Goal: Information Seeking & Learning: Learn about a topic

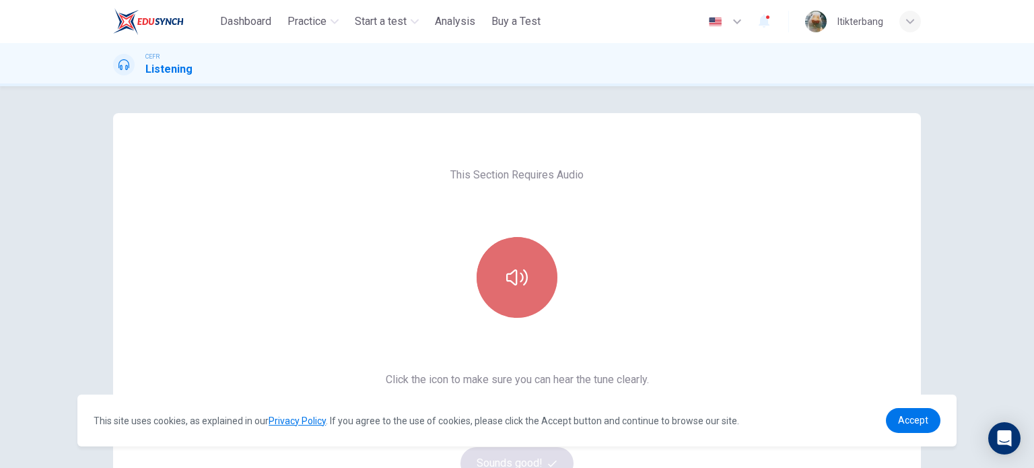
click at [508, 283] on icon "button" at bounding box center [517, 278] width 22 height 22
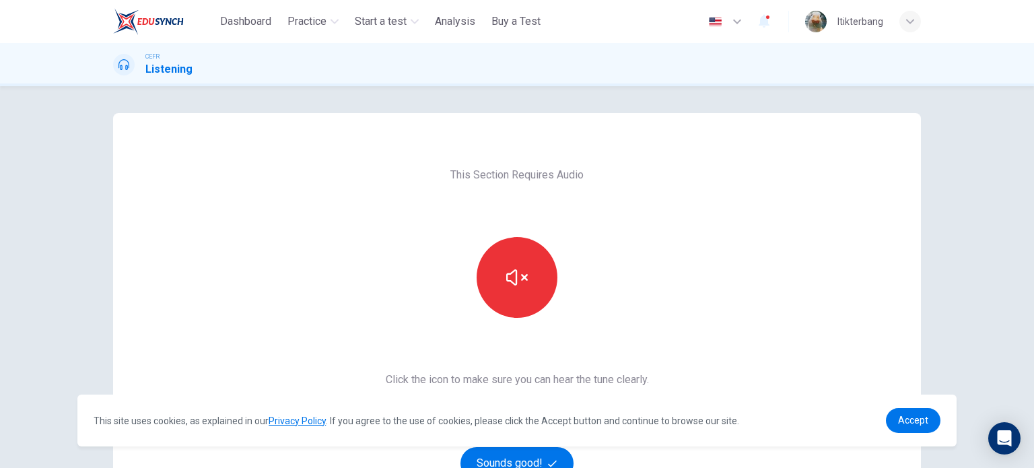
scroll to position [183, 0]
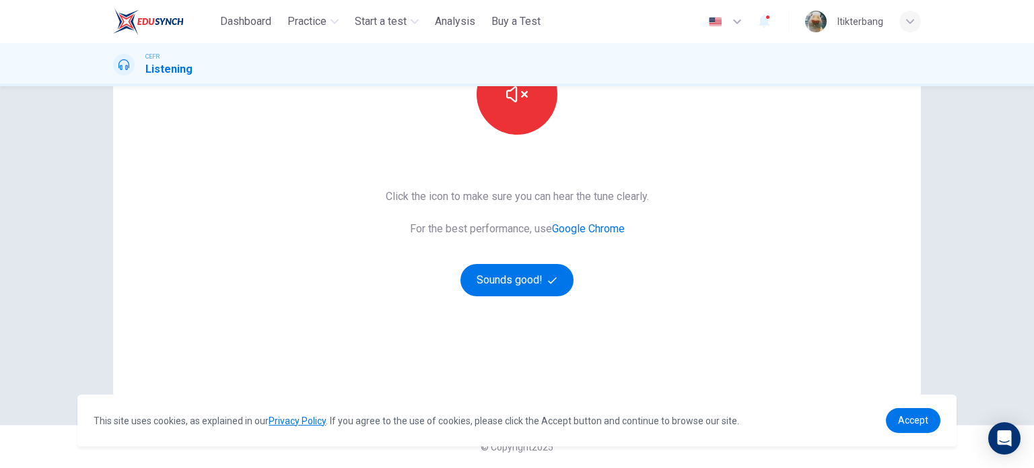
click at [523, 306] on div "This Section Requires Audio Click the icon to make sure you can hear the tune c…" at bounding box center [517, 164] width 285 height 468
click at [547, 304] on div "This Section Requires Audio Click the icon to make sure you can hear the tune c…" at bounding box center [517, 164] width 285 height 468
click at [512, 275] on button "Sounds good!" at bounding box center [517, 280] width 113 height 32
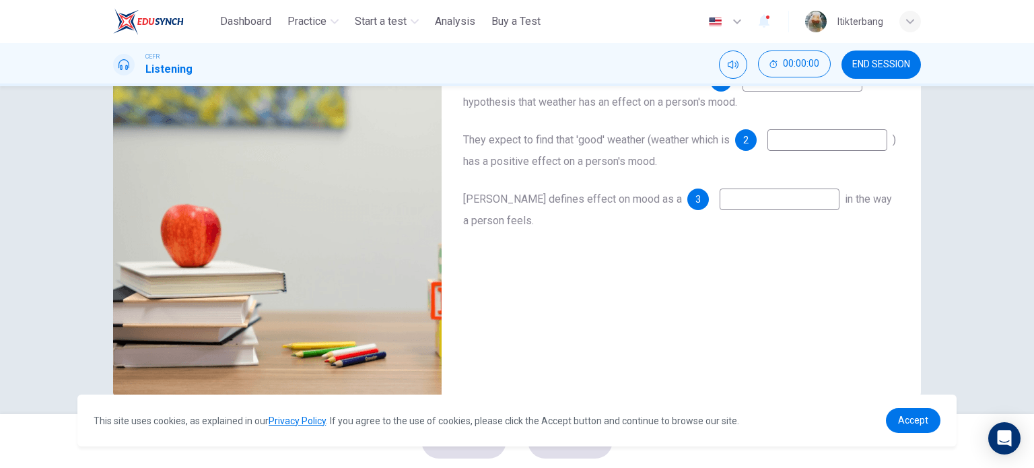
scroll to position [36, 0]
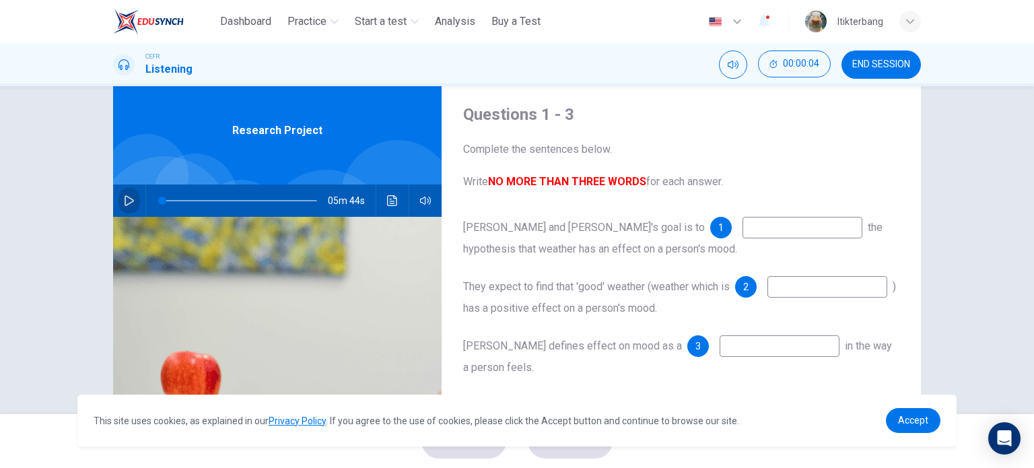
click at [127, 199] on icon "button" at bounding box center [129, 200] width 11 height 11
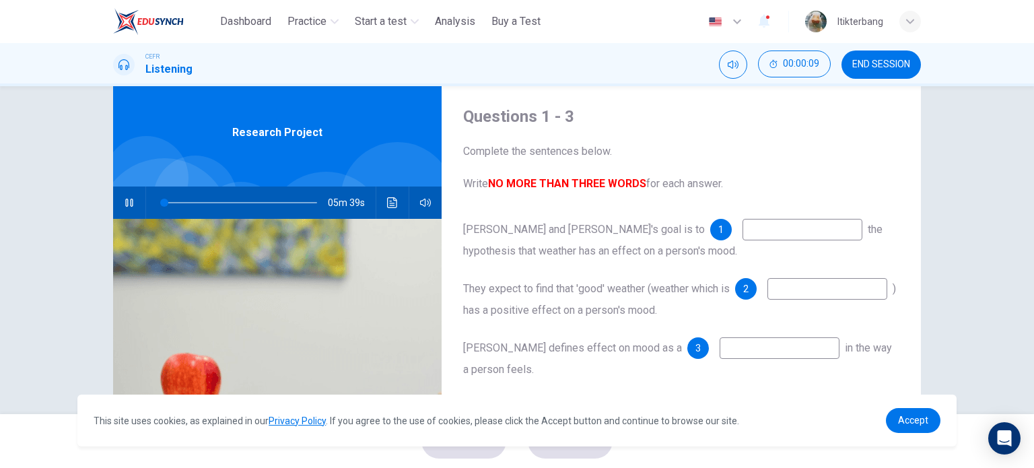
scroll to position [35, 0]
click at [127, 197] on icon "button" at bounding box center [129, 202] width 11 height 11
click at [743, 232] on input at bounding box center [803, 229] width 120 height 22
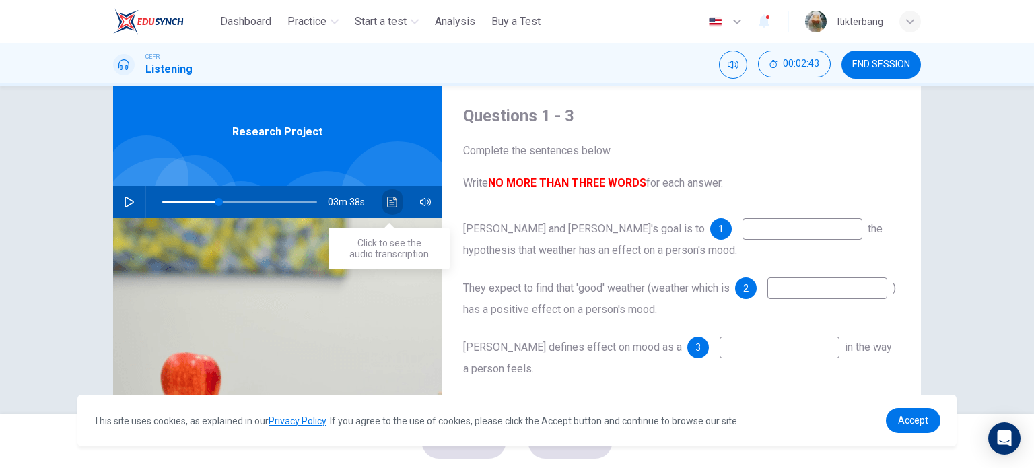
click at [382, 199] on button "Click to see the audio transcription" at bounding box center [393, 202] width 22 height 32
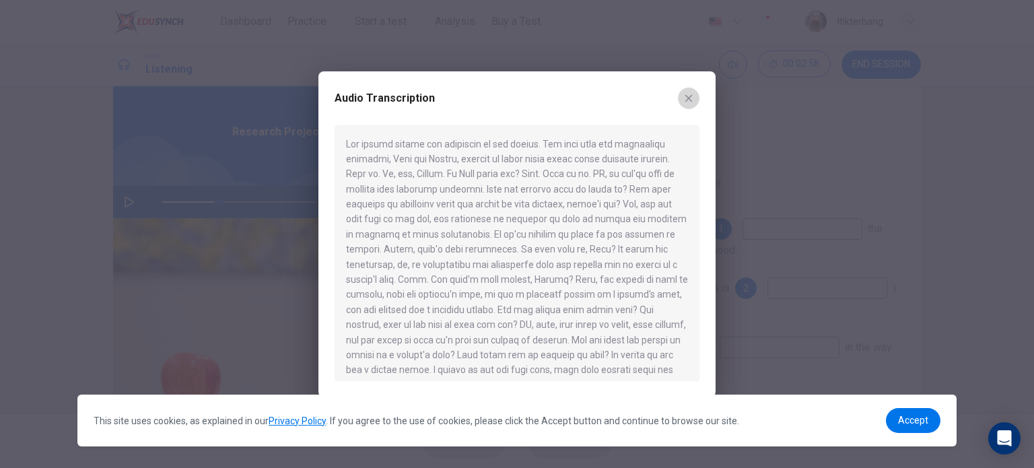
click at [691, 94] on icon "button" at bounding box center [688, 98] width 11 height 11
type input "**"
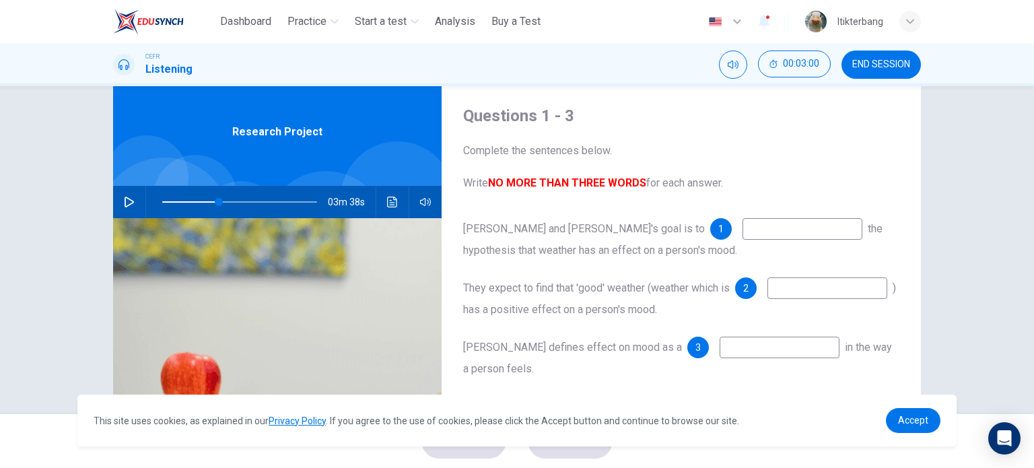
click at [743, 230] on input at bounding box center [803, 229] width 120 height 22
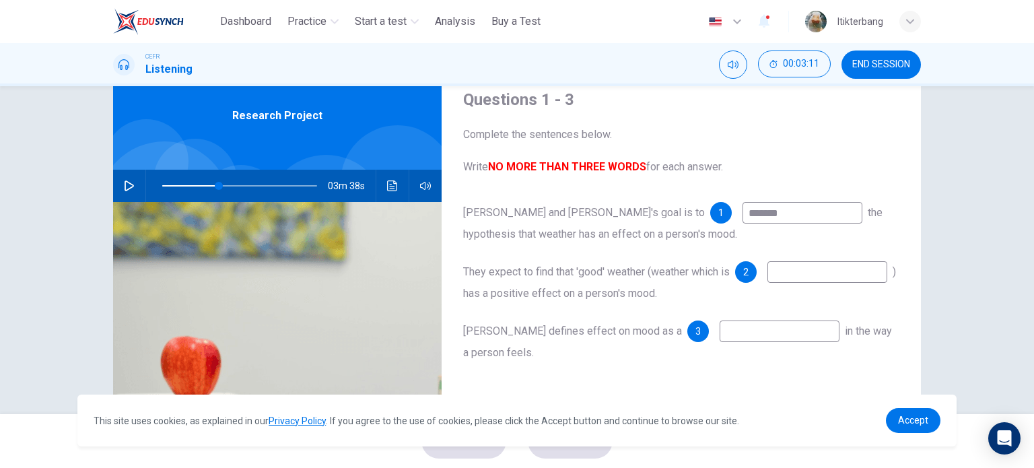
scroll to position [51, 0]
type input "*******"
click at [768, 283] on input at bounding box center [828, 272] width 120 height 22
type input "**********"
click at [720, 339] on input at bounding box center [780, 331] width 120 height 22
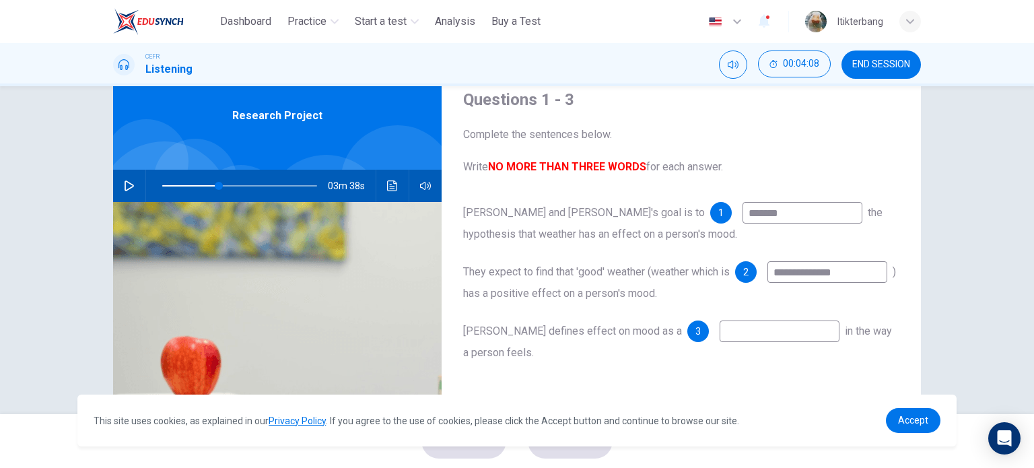
type input "*"
type input "**"
type input "***"
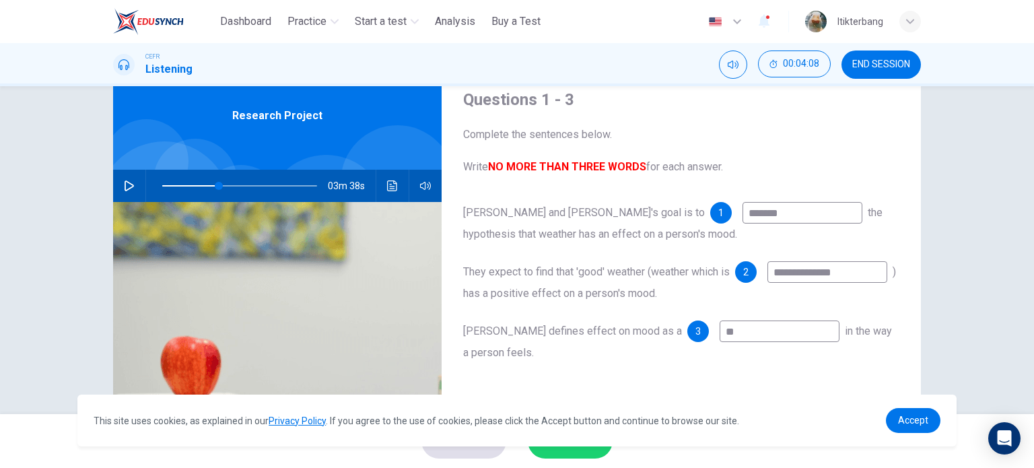
type input "**"
type input "****"
type input "**"
type input "*****"
type input "**"
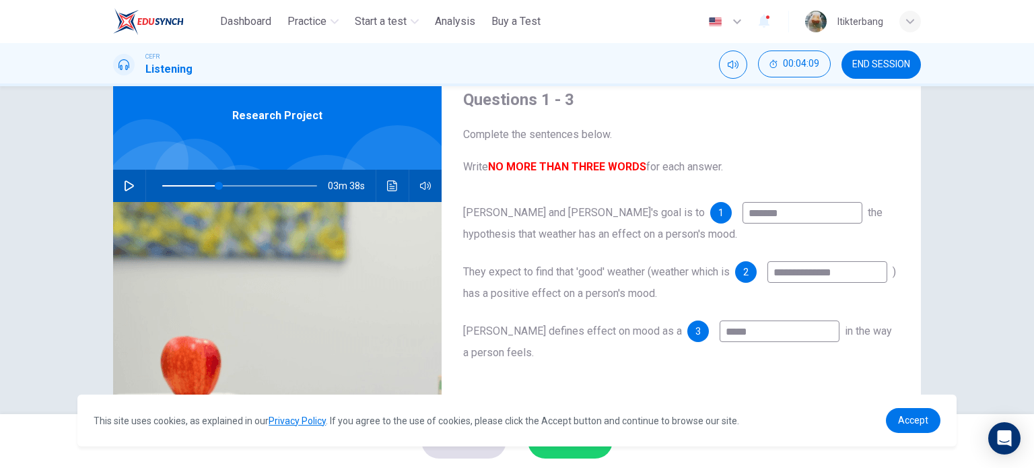
type input "******"
type input "**"
type input "*******"
type input "**"
type input "********"
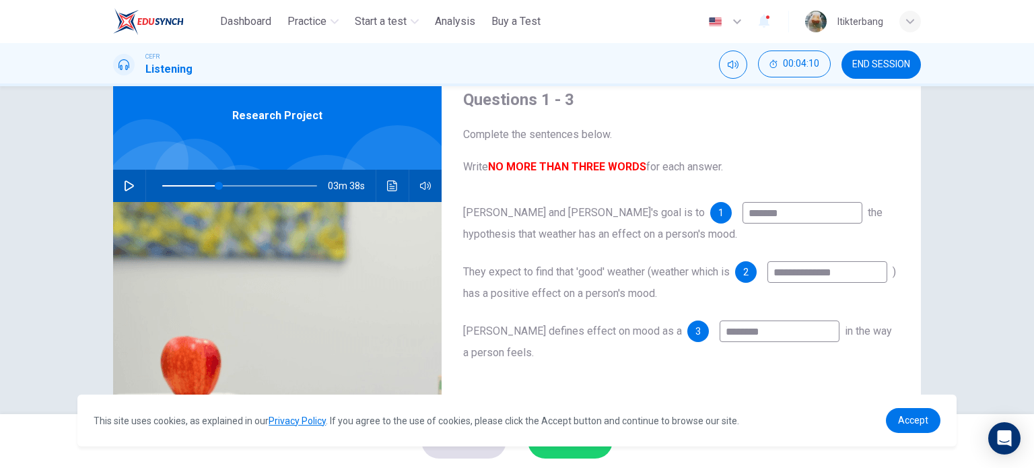
type input "**"
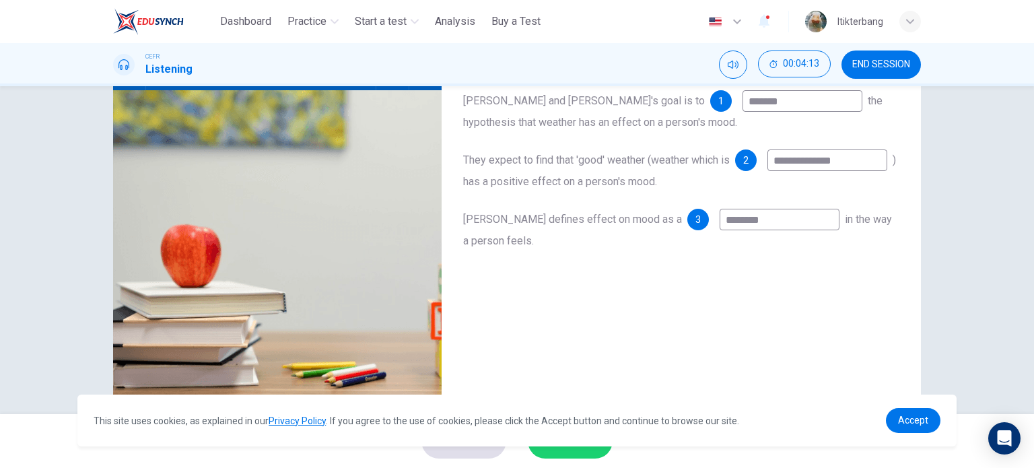
scroll to position [194, 0]
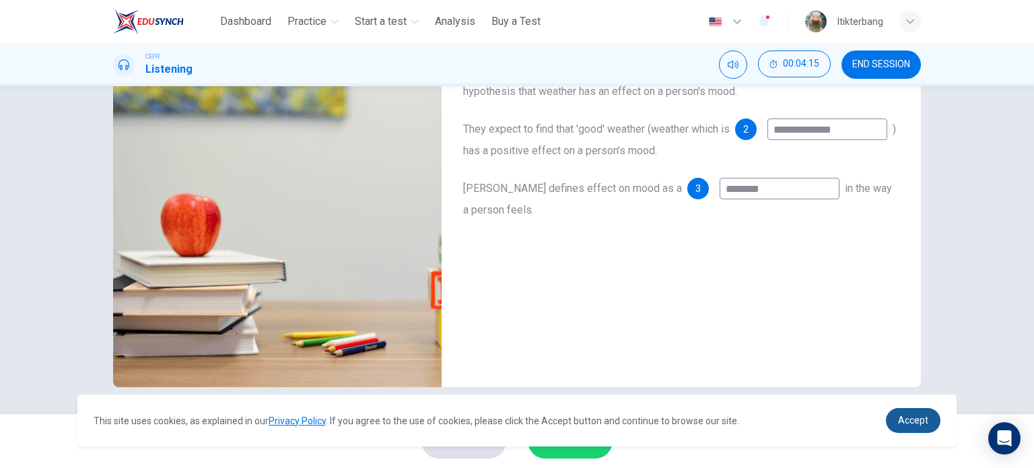
type input "********"
click at [902, 425] on span "Accept" at bounding box center [913, 420] width 30 height 11
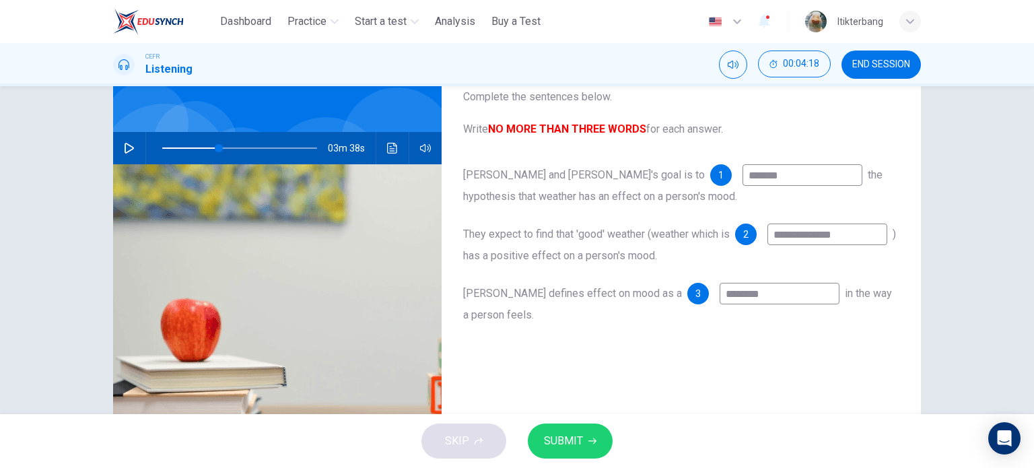
scroll to position [89, 0]
click at [566, 447] on span "SUBMIT" at bounding box center [563, 441] width 39 height 19
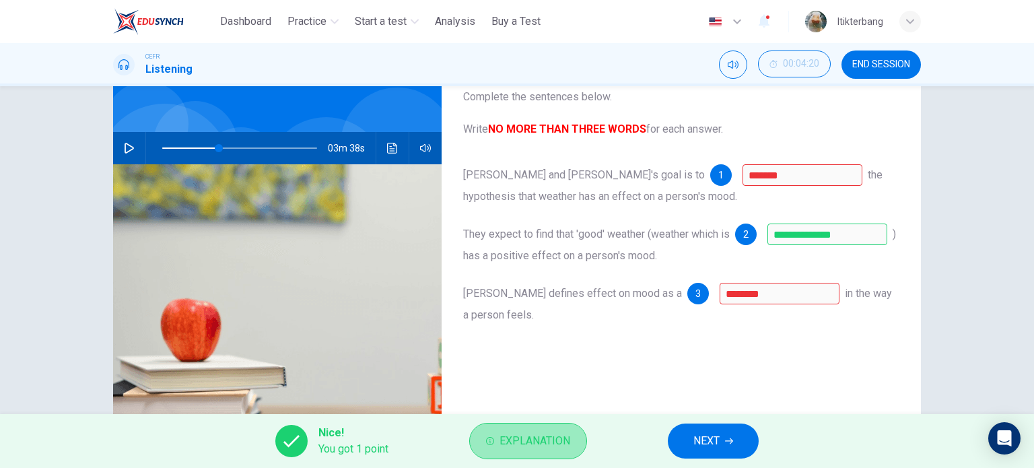
click at [557, 448] on span "Explanation" at bounding box center [535, 441] width 71 height 19
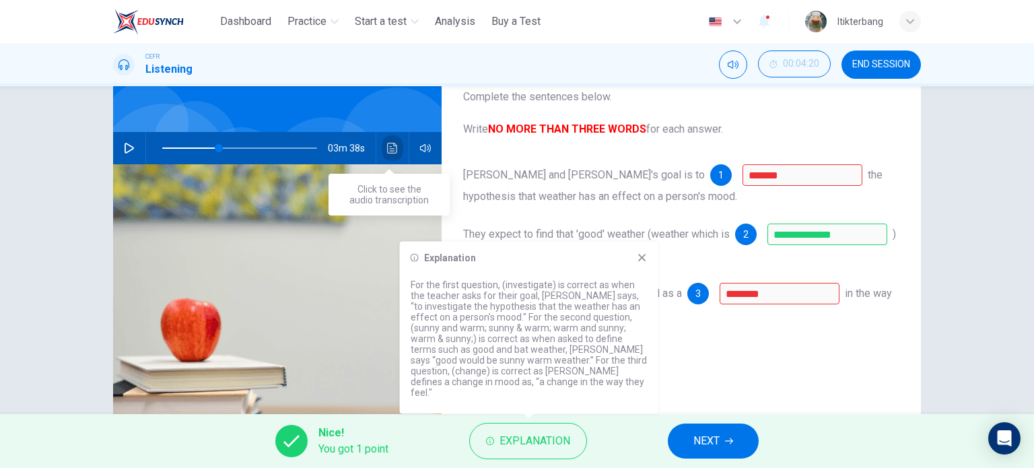
click at [387, 155] on button "Click to see the audio transcription" at bounding box center [393, 148] width 22 height 32
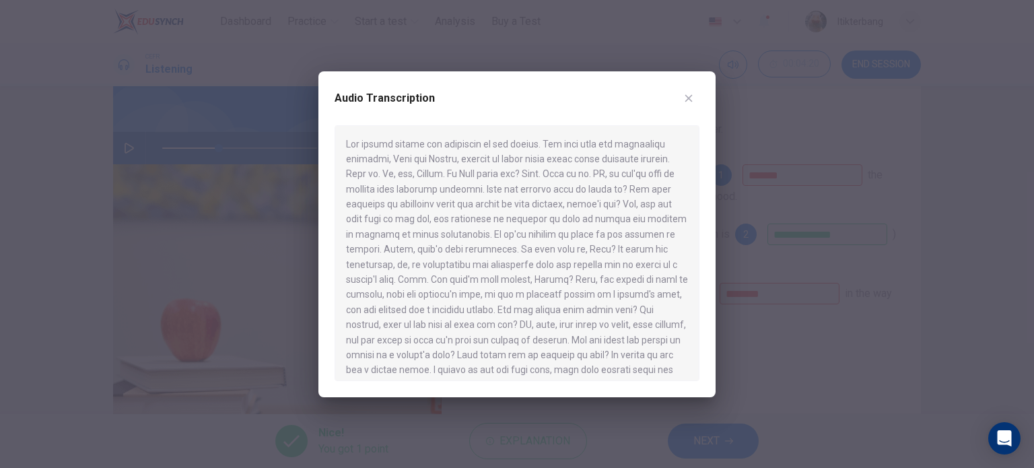
click at [689, 96] on icon "button" at bounding box center [688, 97] width 7 height 7
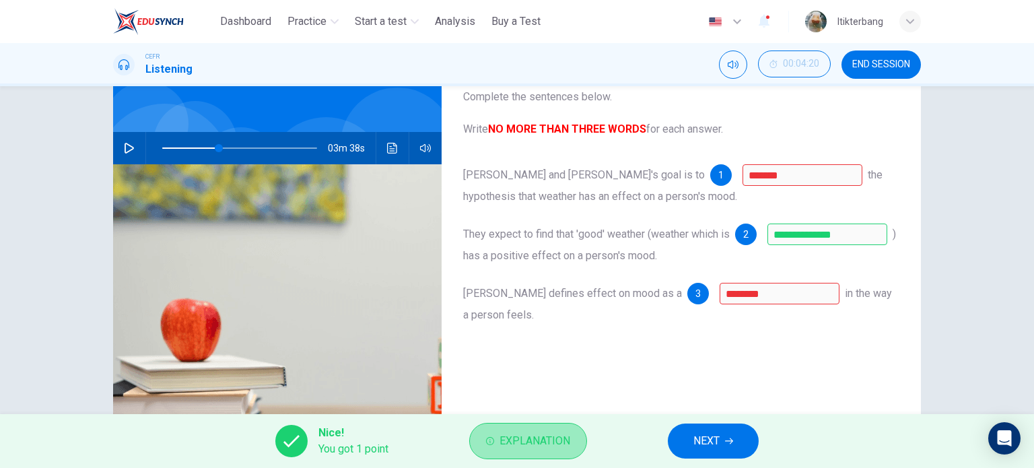
click at [536, 448] on span "Explanation" at bounding box center [535, 441] width 71 height 19
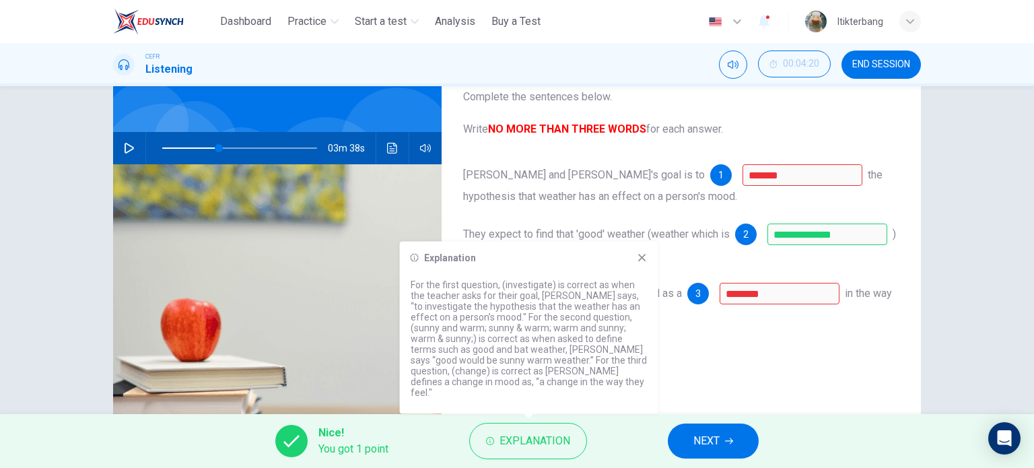
click at [693, 385] on div "**********" at bounding box center [681, 258] width 479 height 468
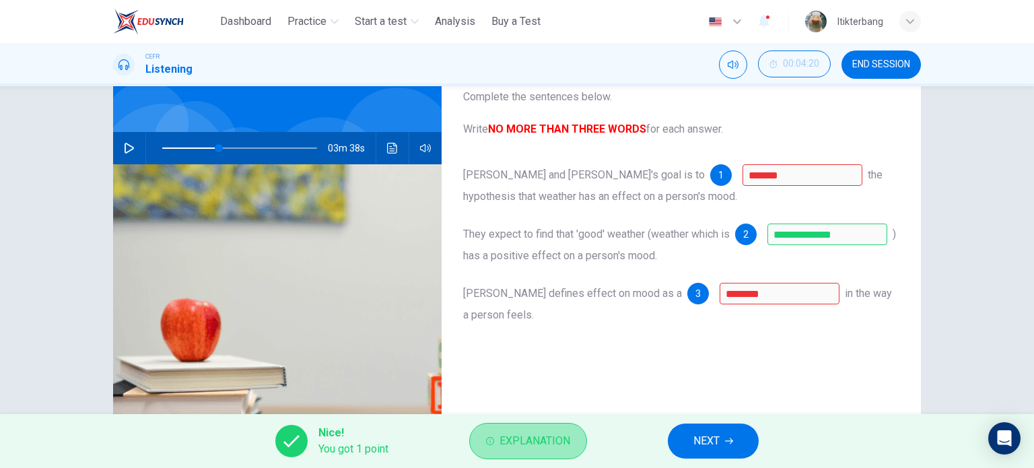
click at [543, 432] on span "Explanation" at bounding box center [535, 441] width 71 height 19
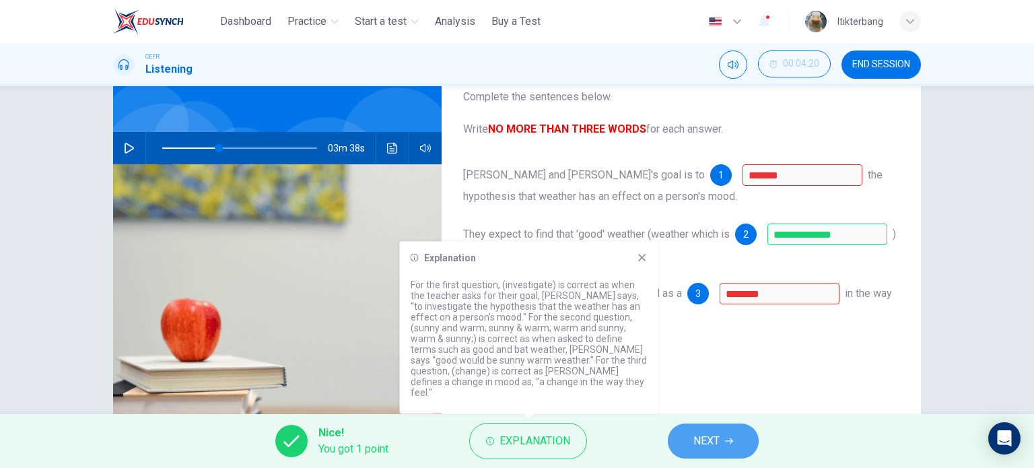
click at [719, 445] on span "NEXT" at bounding box center [706, 441] width 26 height 19
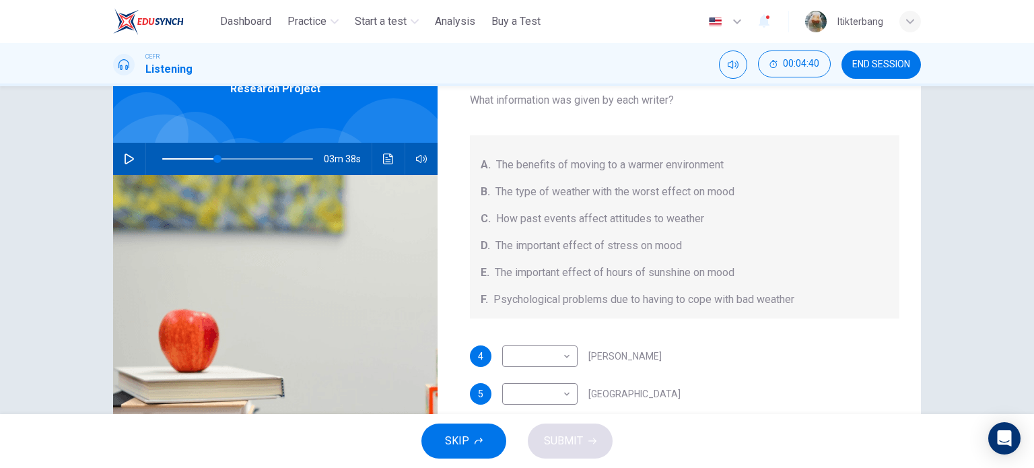
scroll to position [43, 0]
click at [118, 160] on button "button" at bounding box center [129, 159] width 22 height 32
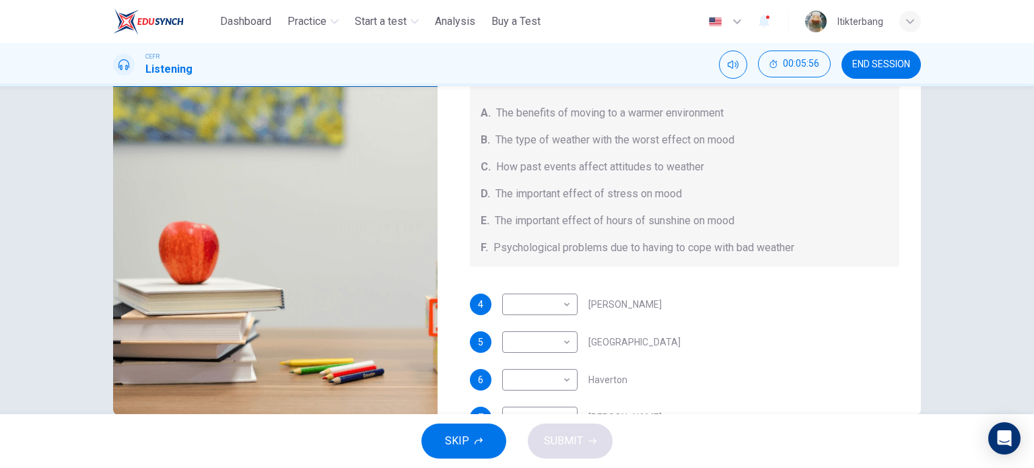
scroll to position [2, 0]
click at [557, 368] on body "This site uses cookies, as explained in our Privacy Policy . If you agree to th…" at bounding box center [517, 234] width 1034 height 468
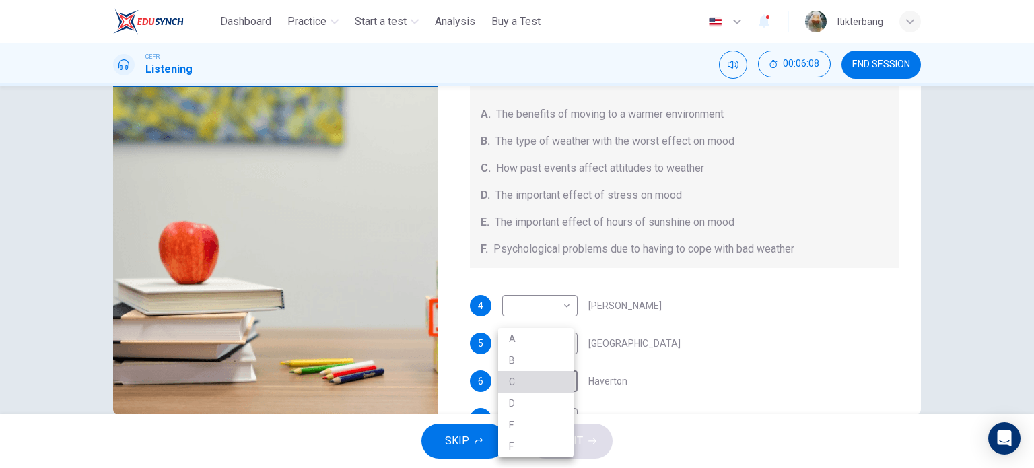
click at [549, 385] on li "C" at bounding box center [535, 382] width 75 height 22
type input "**"
type input "*"
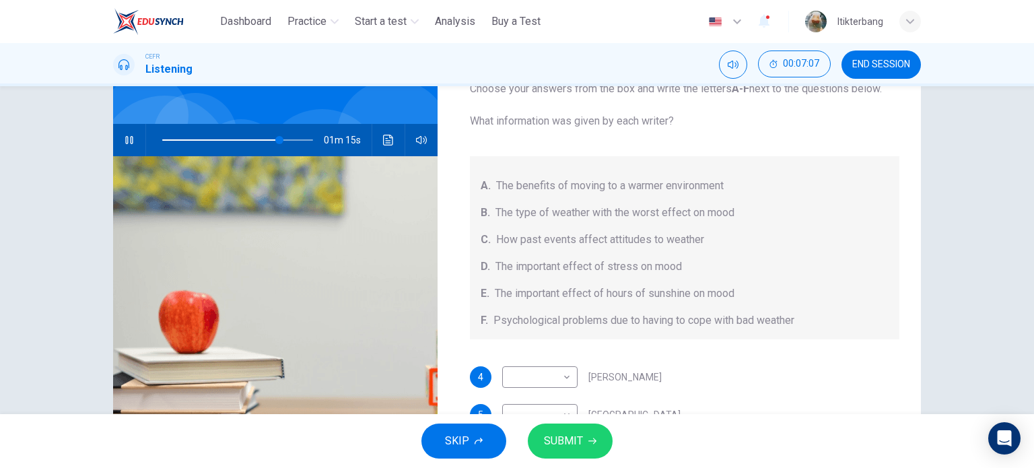
scroll to position [74, 0]
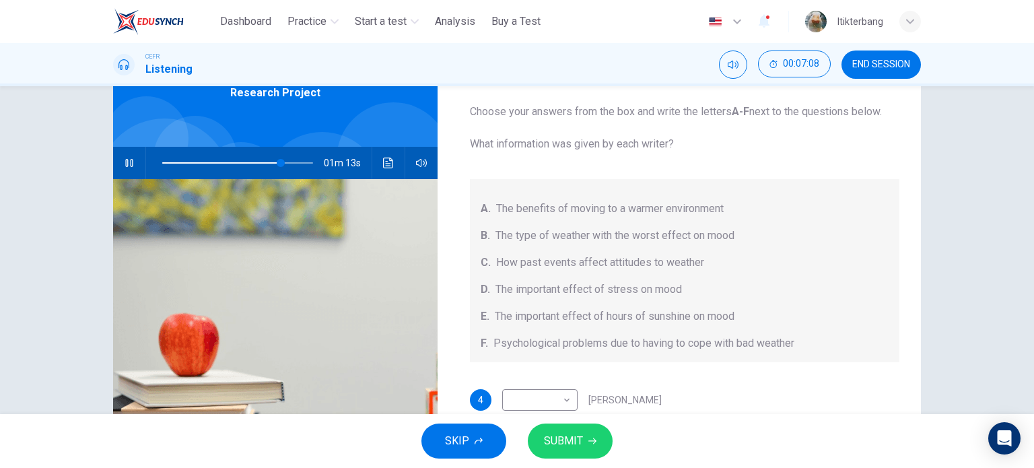
click at [128, 168] on icon "button" at bounding box center [129, 163] width 11 height 11
click at [389, 165] on icon "Click to see the audio transcription" at bounding box center [388, 163] width 11 height 11
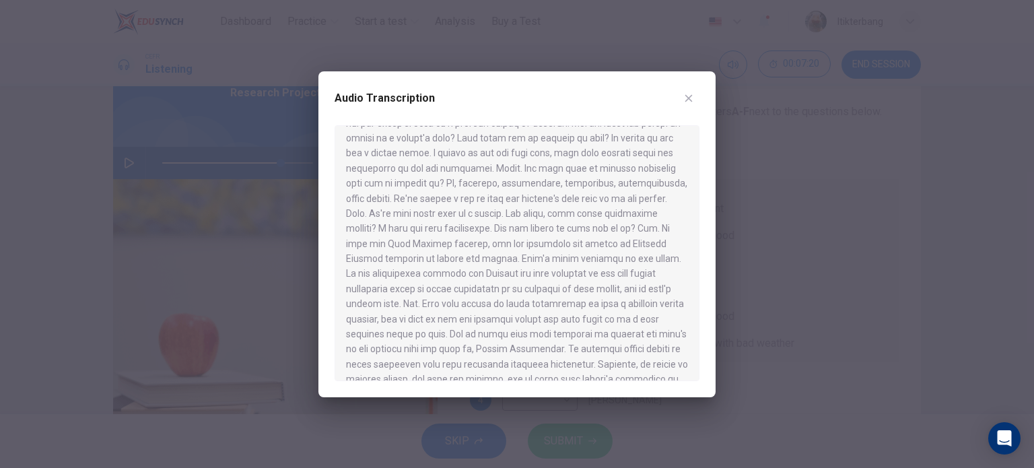
scroll to position [217, 0]
click at [686, 99] on icon "button" at bounding box center [688, 98] width 11 height 11
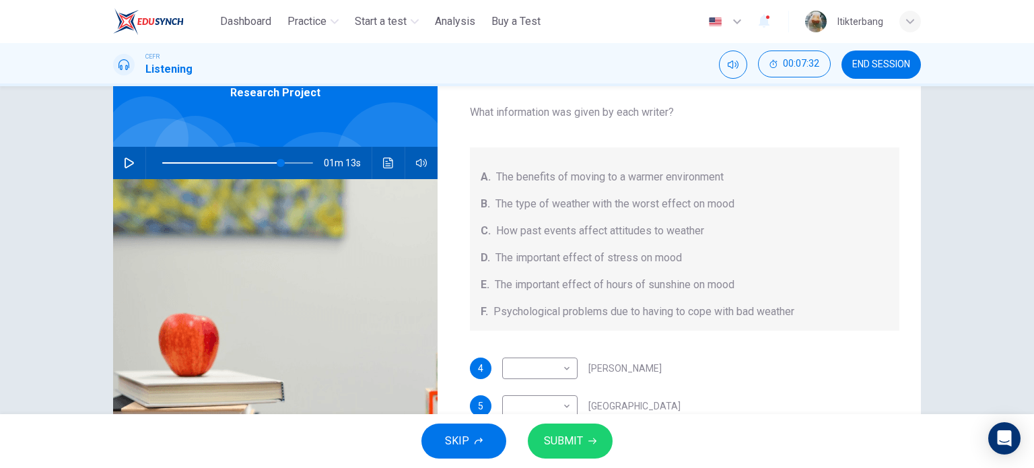
scroll to position [43, 0]
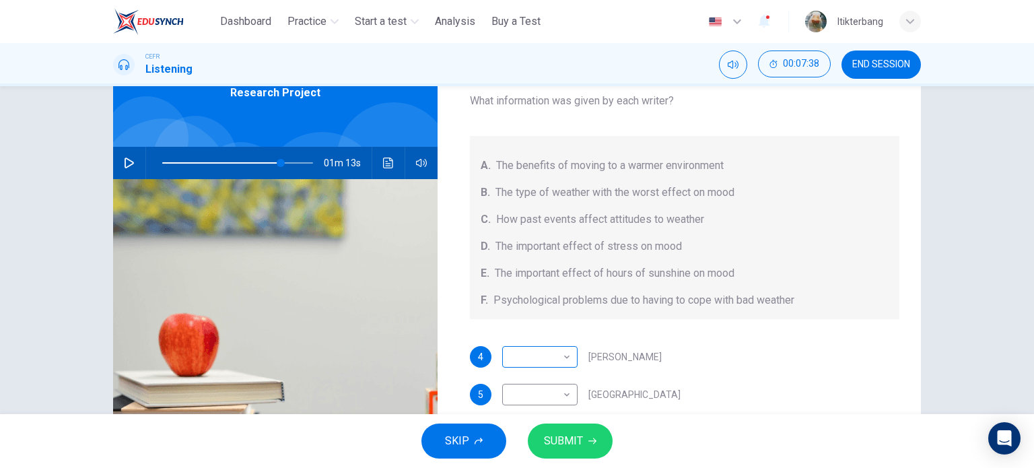
click at [553, 349] on body "This site uses cookies, as explained in our Privacy Policy . If you agree to th…" at bounding box center [517, 234] width 1034 height 468
click at [542, 342] on li "A" at bounding box center [535, 339] width 75 height 22
type input "**"
type input "*"
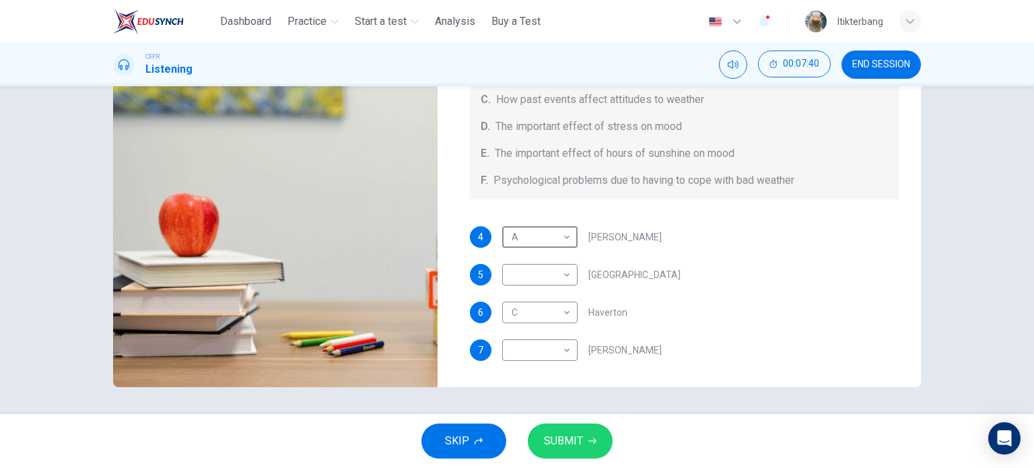
scroll to position [163, 0]
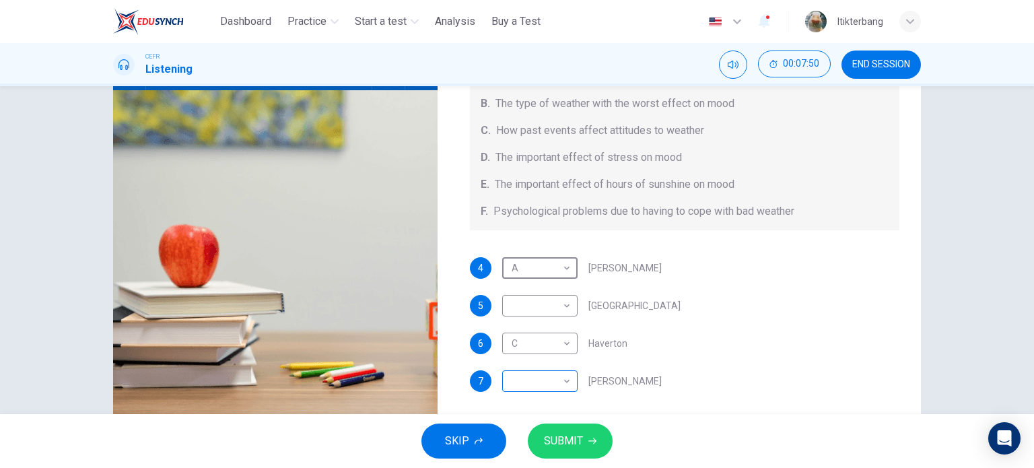
click at [545, 382] on body "This site uses cookies, as explained in our Privacy Policy . If you agree to th…" at bounding box center [517, 234] width 1034 height 468
click at [544, 410] on li "D" at bounding box center [535, 404] width 75 height 22
type input "**"
type input "*"
click at [557, 298] on body "This site uses cookies, as explained in our Privacy Policy . If you agree to th…" at bounding box center [517, 234] width 1034 height 468
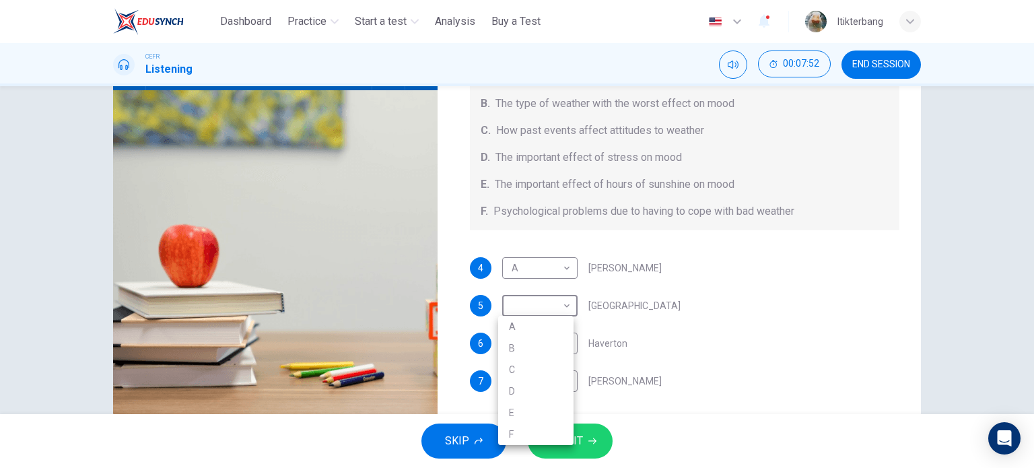
click at [527, 346] on li "B" at bounding box center [535, 348] width 75 height 22
type input "**"
type input "*"
click at [556, 452] on button "SUBMIT" at bounding box center [570, 440] width 85 height 35
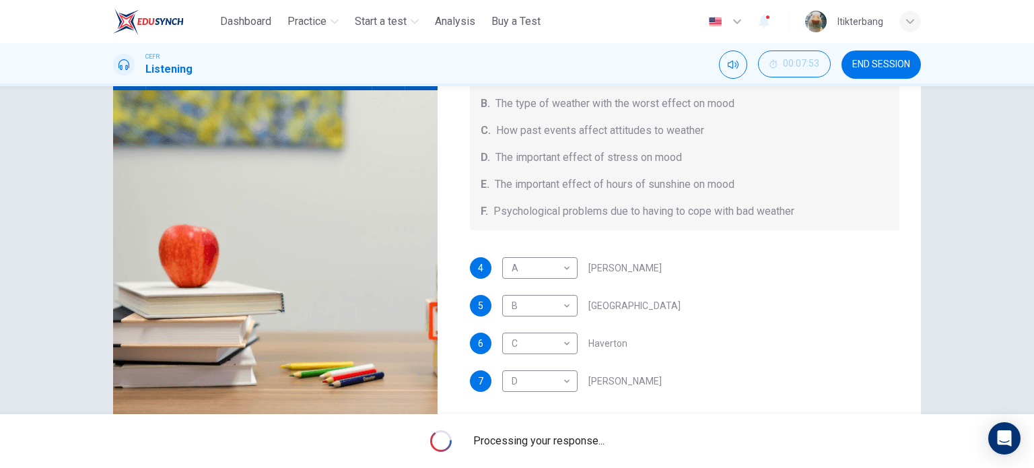
type input "**"
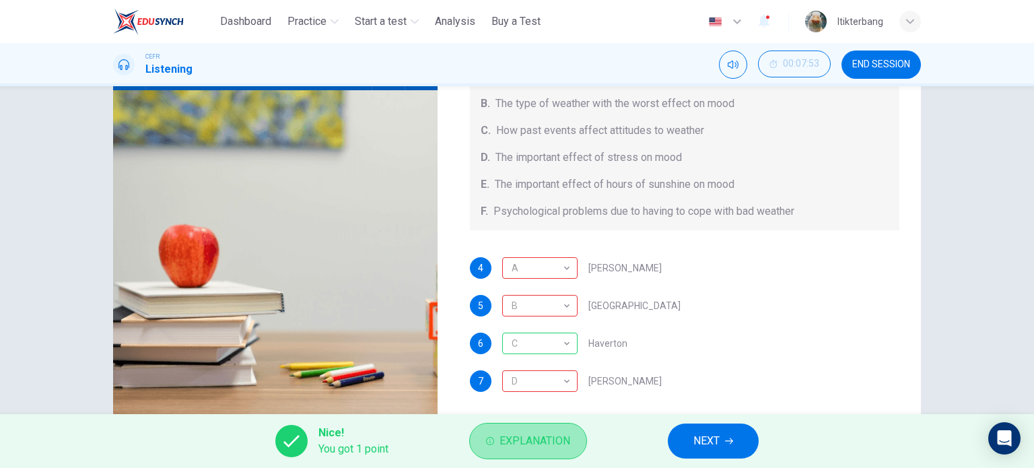
click at [544, 439] on span "Explanation" at bounding box center [535, 441] width 71 height 19
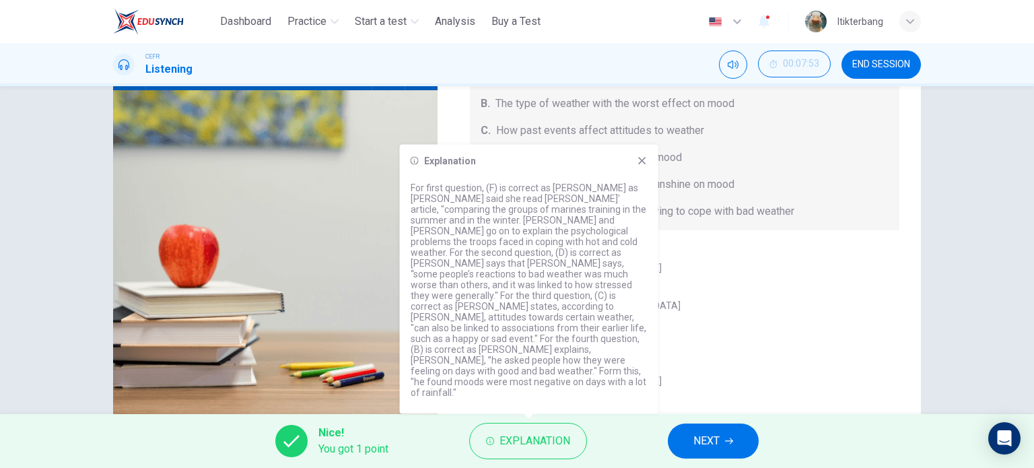
click at [636, 166] on div "Explanation" at bounding box center [529, 161] width 237 height 11
click at [641, 164] on icon at bounding box center [641, 160] width 7 height 7
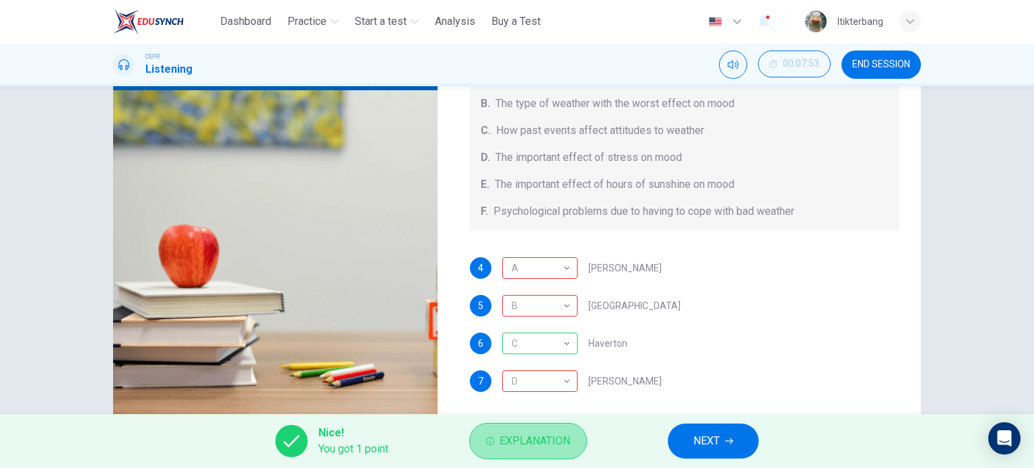
click at [555, 442] on span "Explanation" at bounding box center [535, 441] width 71 height 19
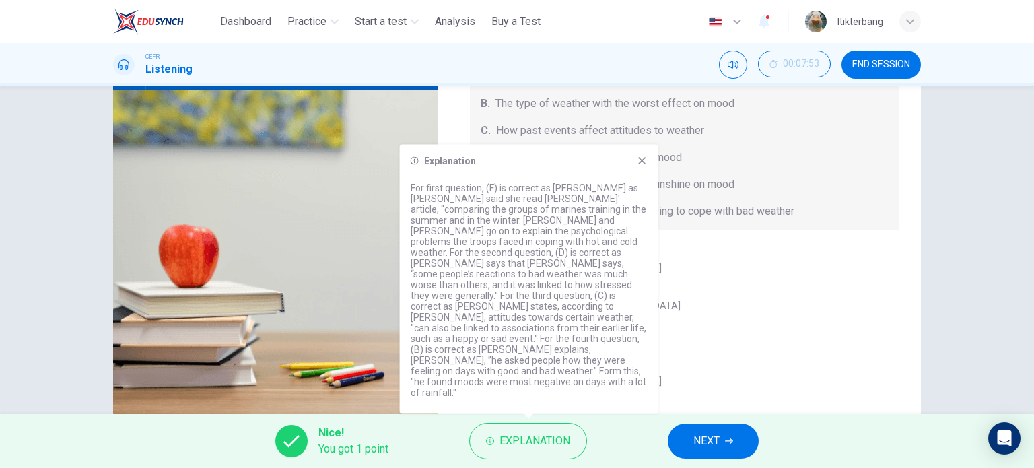
click at [724, 317] on div "4 A * ​ [PERSON_NAME] 5 B * ​ Whitebourne 6 C * ​ Haverton 7 D * ​ [GEOGRAPHIC_…" at bounding box center [685, 338] width 430 height 162
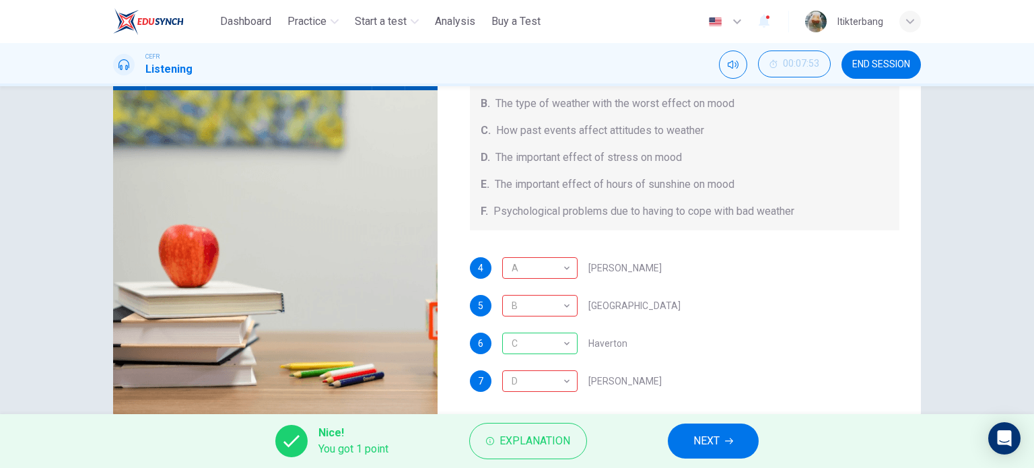
click at [714, 446] on span "NEXT" at bounding box center [706, 441] width 26 height 19
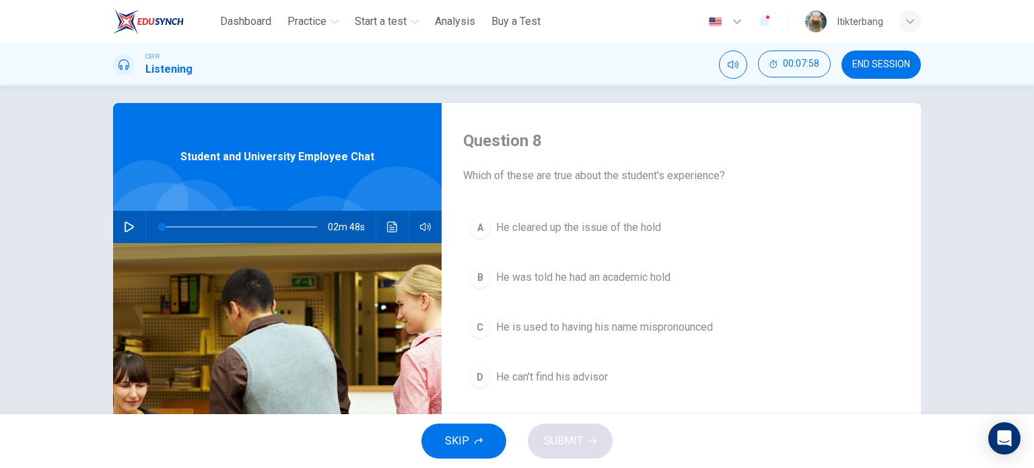
scroll to position [0, 0]
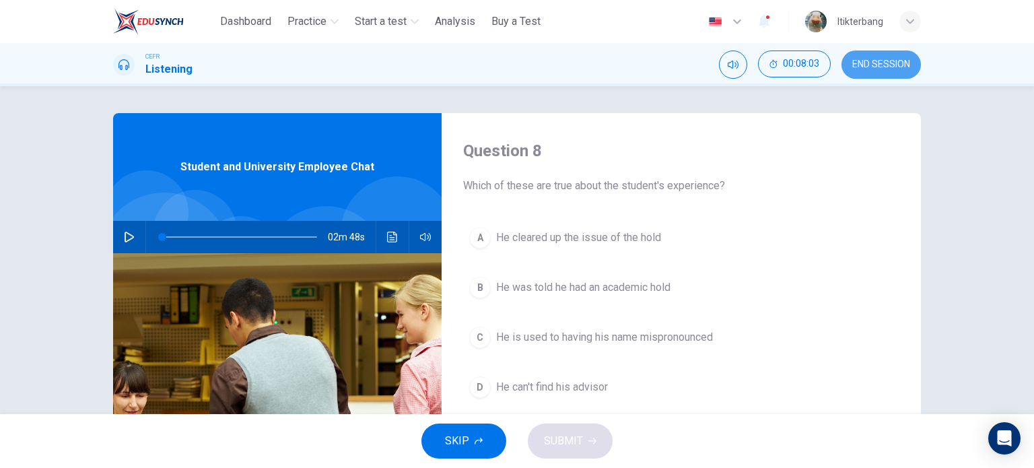
click at [877, 70] on button "END SESSION" at bounding box center [881, 64] width 79 height 28
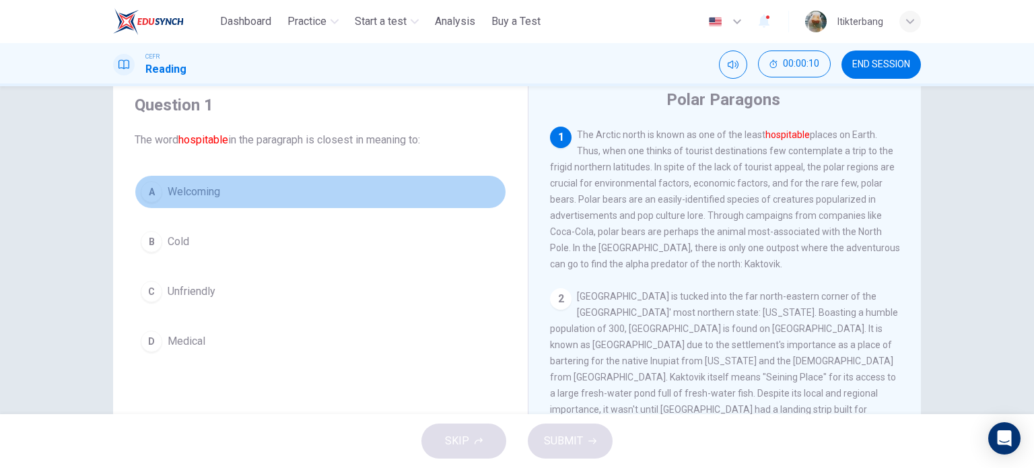
click at [141, 197] on div "A" at bounding box center [152, 192] width 22 height 22
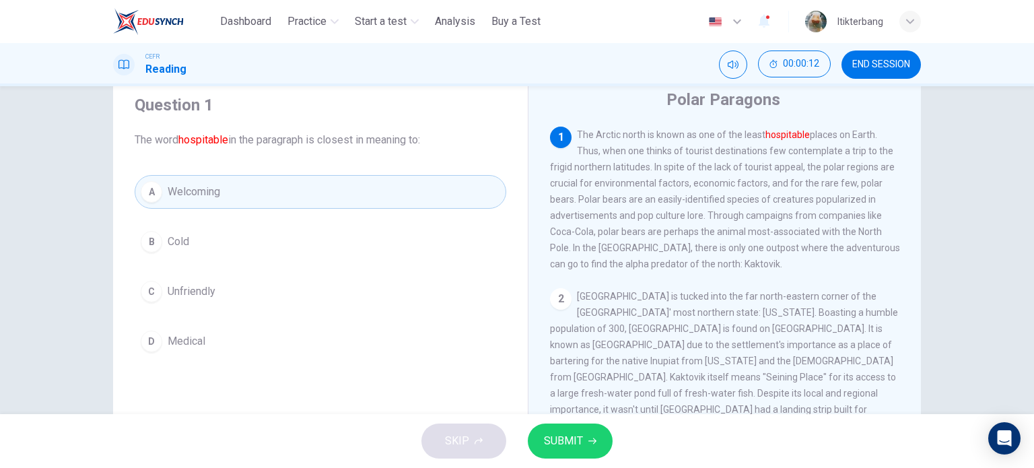
click at [569, 429] on button "SUBMIT" at bounding box center [570, 440] width 85 height 35
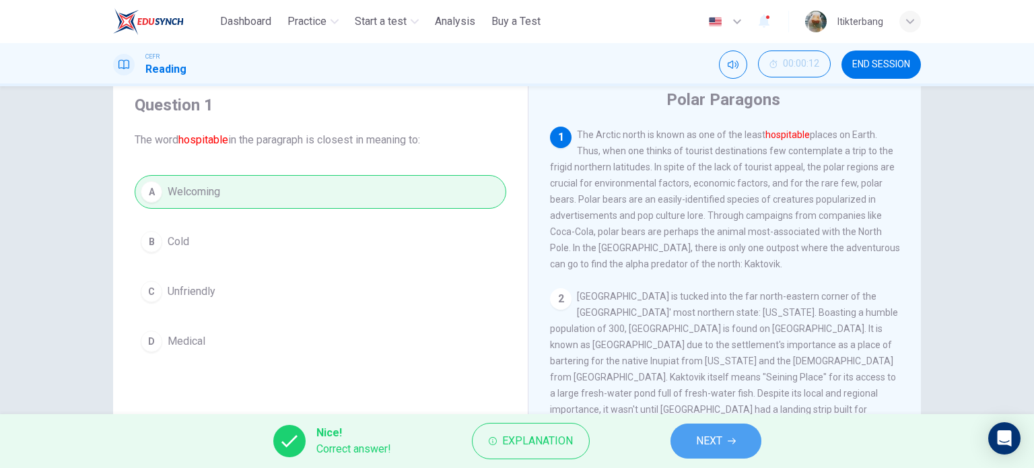
click at [734, 453] on button "NEXT" at bounding box center [716, 440] width 91 height 35
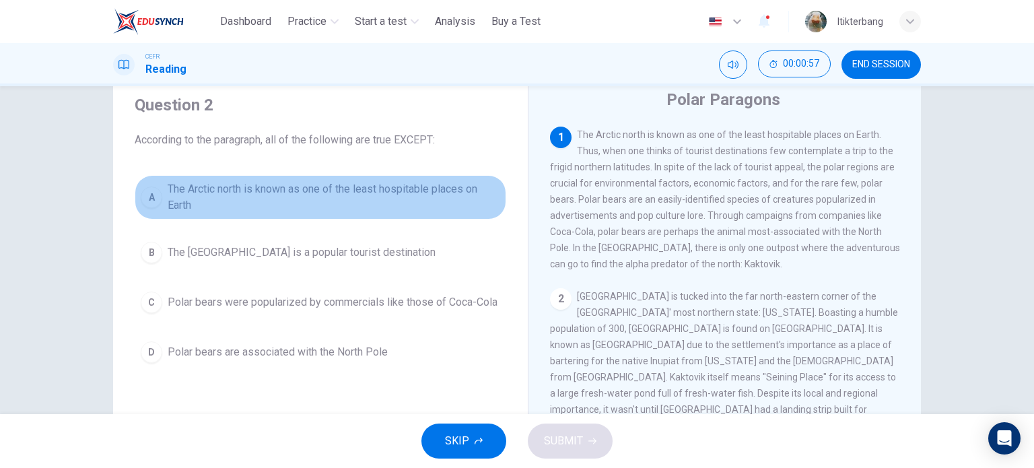
click at [154, 199] on div "A" at bounding box center [152, 197] width 22 height 22
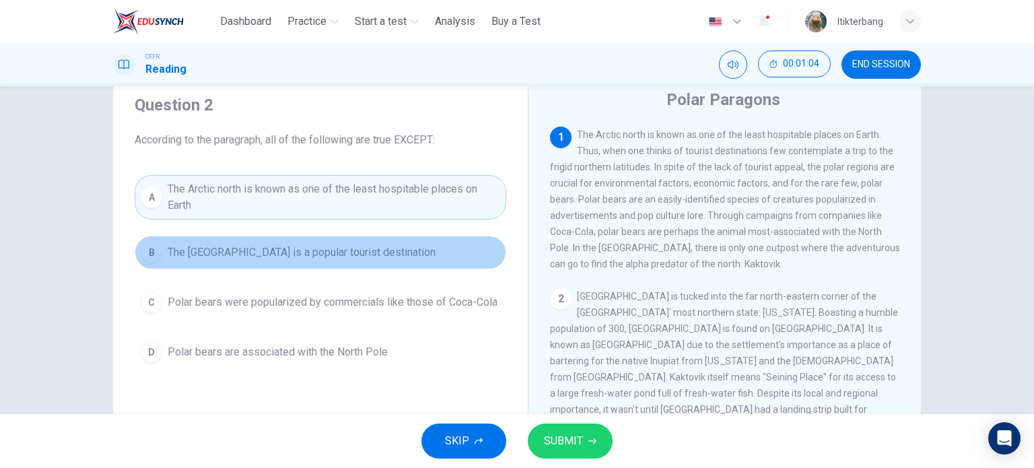
click at [144, 258] on div "B" at bounding box center [152, 253] width 22 height 22
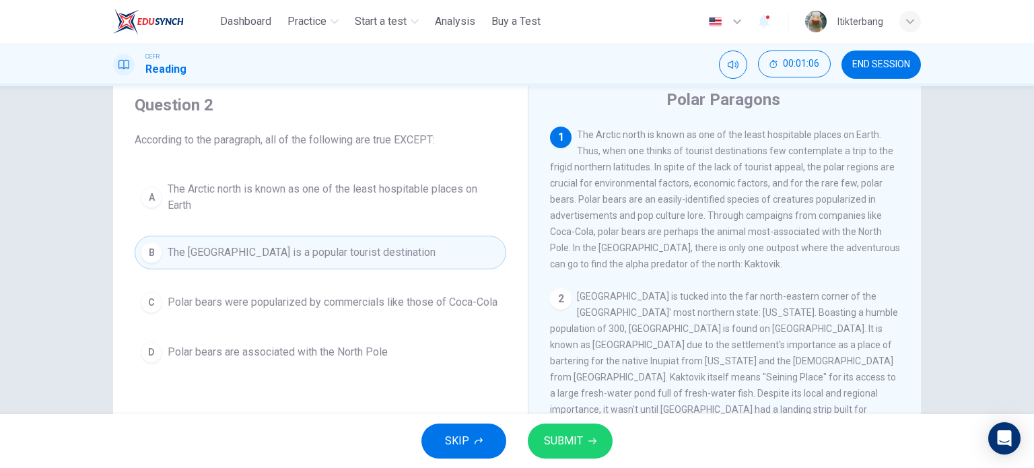
click at [585, 440] on button "SUBMIT" at bounding box center [570, 440] width 85 height 35
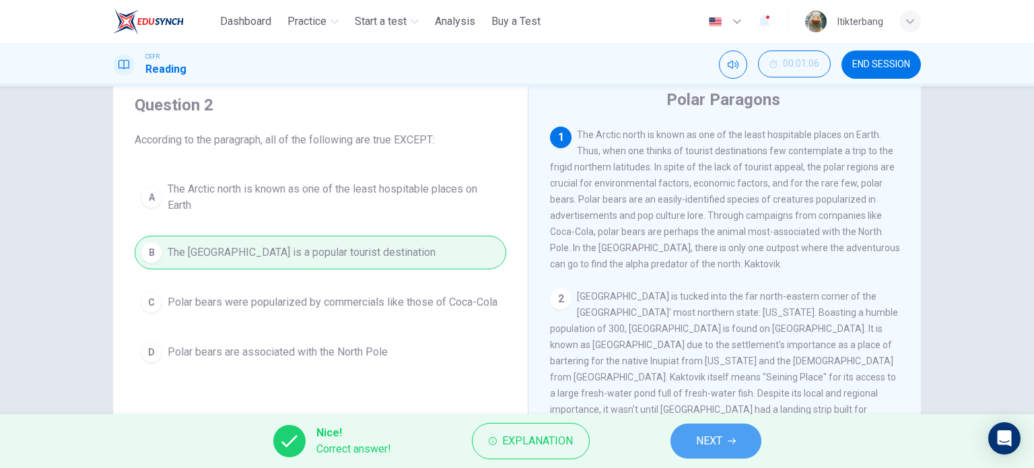
click at [696, 446] on span "NEXT" at bounding box center [709, 441] width 26 height 19
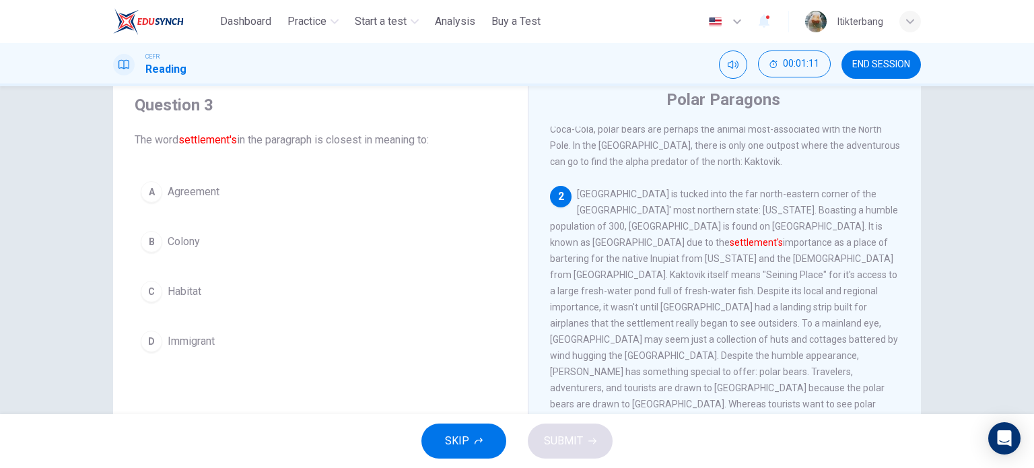
scroll to position [123, 0]
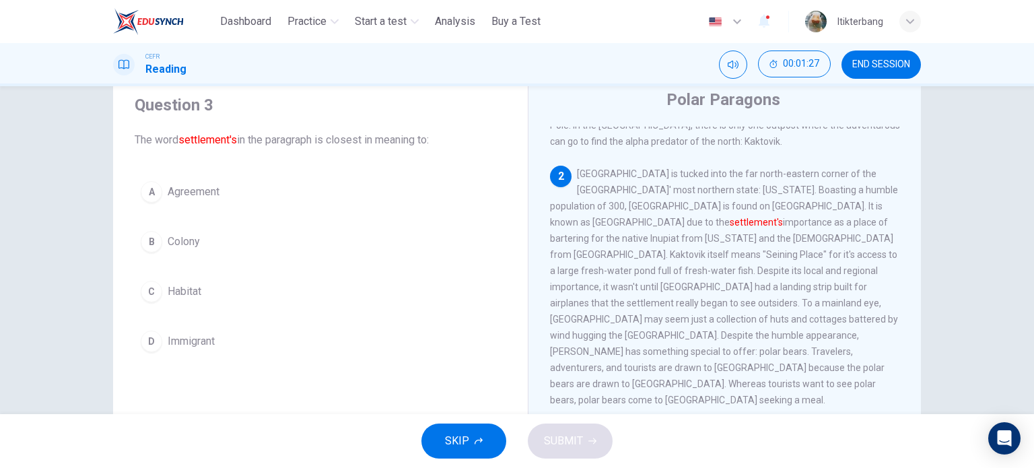
click at [163, 337] on button "D Immigrant" at bounding box center [321, 342] width 372 height 34
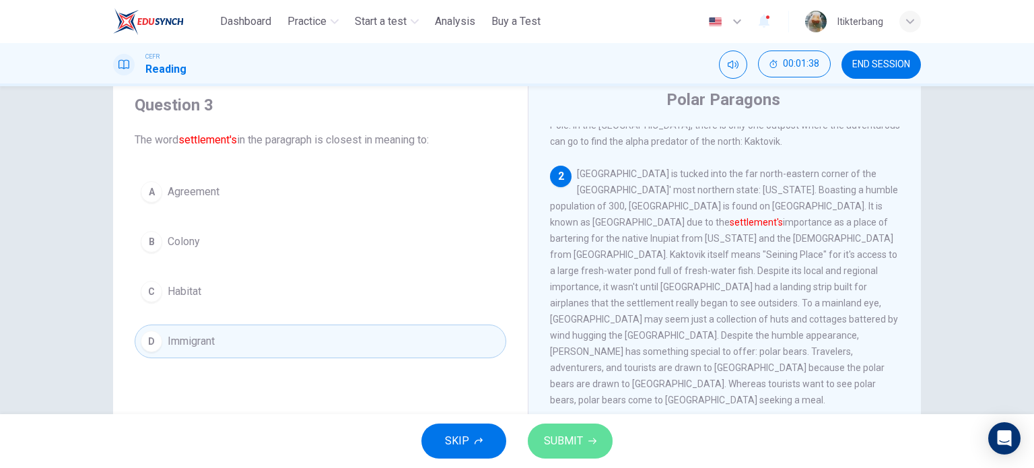
click at [589, 457] on button "SUBMIT" at bounding box center [570, 440] width 85 height 35
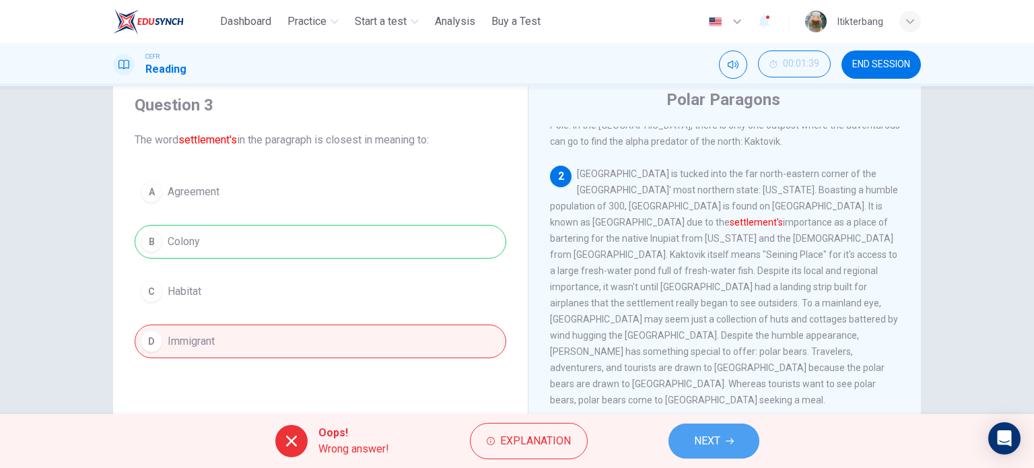
click at [706, 442] on span "NEXT" at bounding box center [707, 441] width 26 height 19
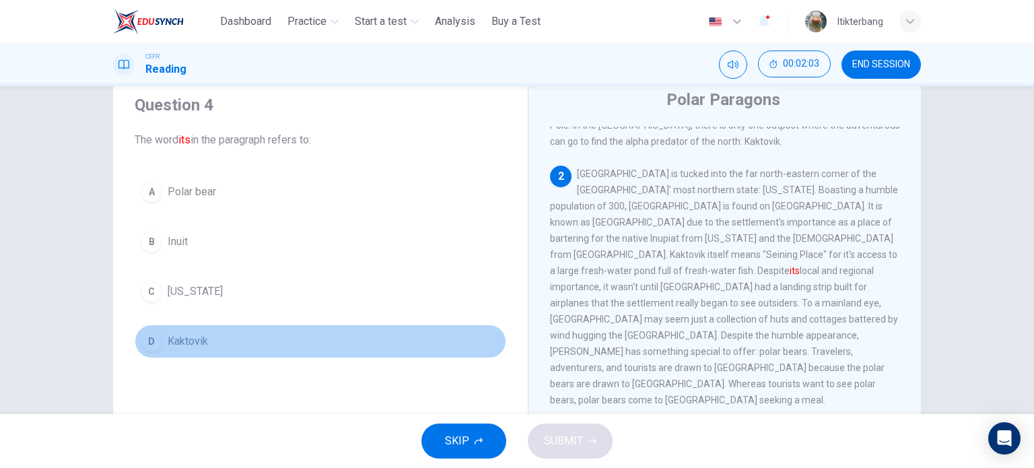
click at [206, 341] on button "D Kaktovik" at bounding box center [321, 342] width 372 height 34
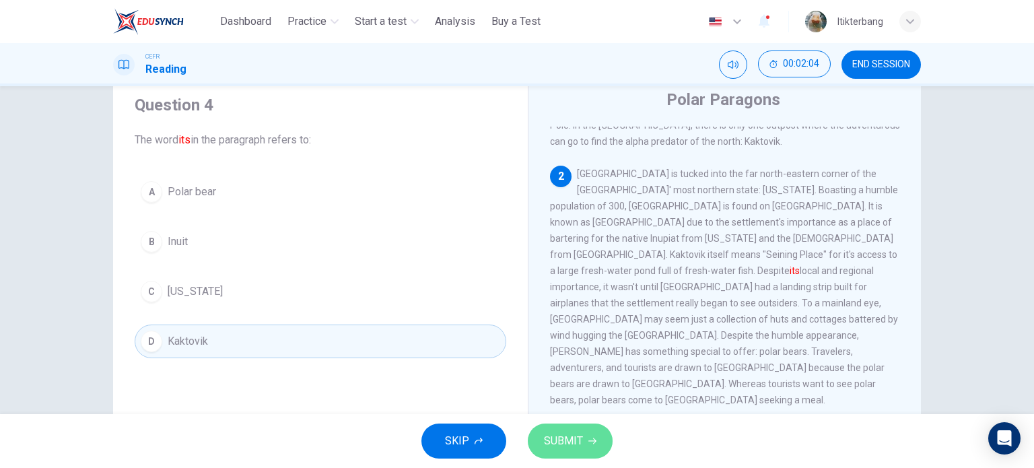
click at [587, 436] on button "SUBMIT" at bounding box center [570, 440] width 85 height 35
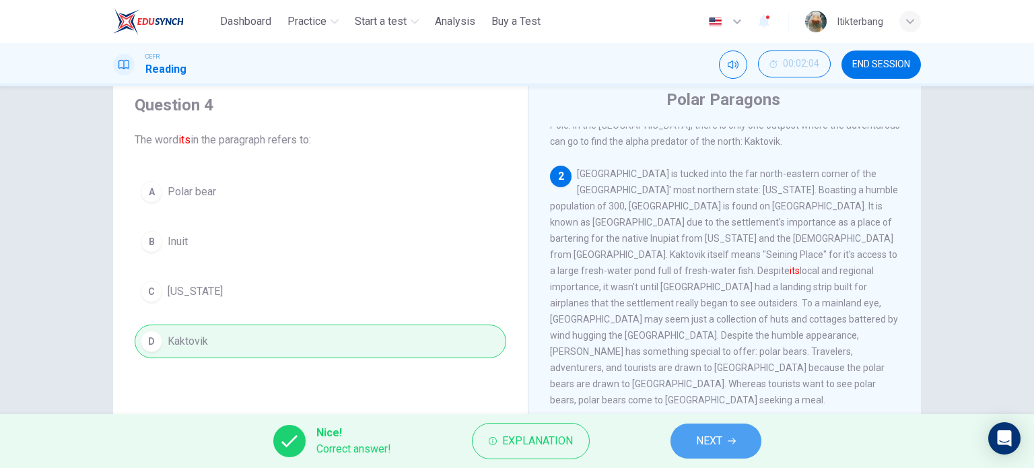
click at [746, 436] on button "NEXT" at bounding box center [716, 440] width 91 height 35
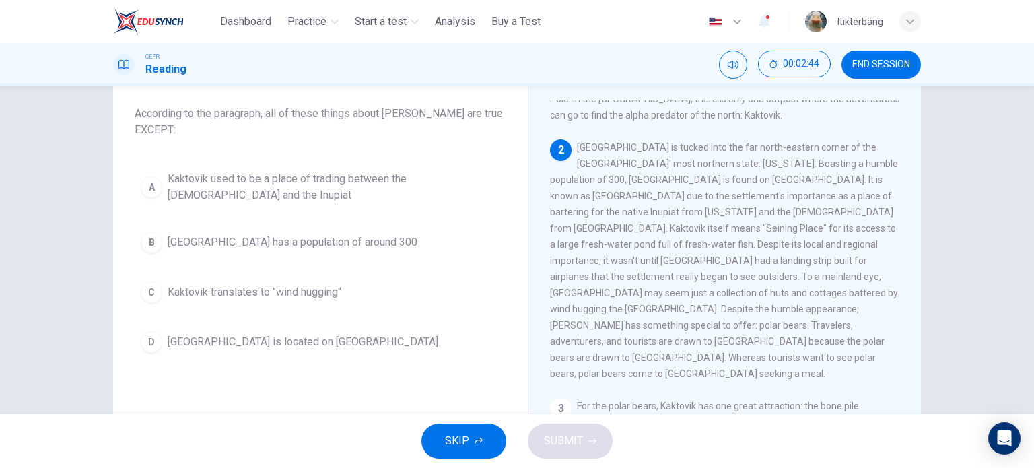
scroll to position [71, 0]
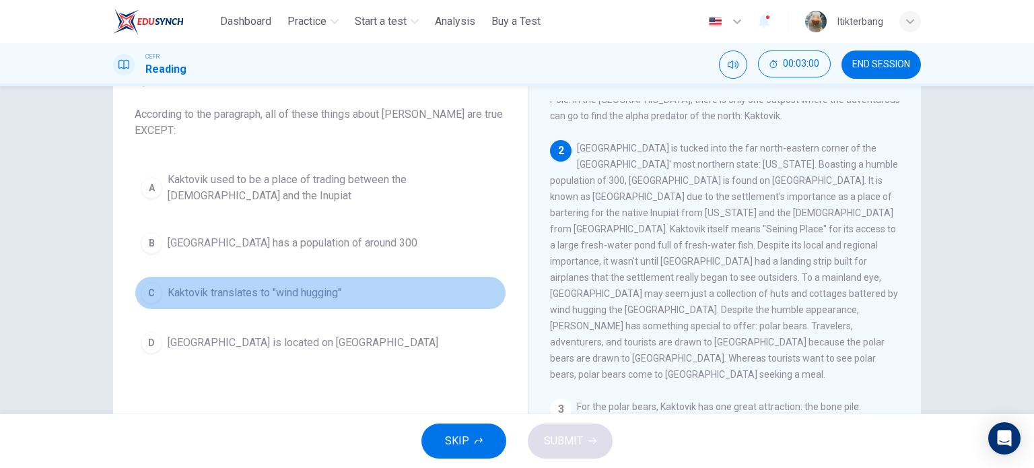
click at [320, 292] on span "Kaktovik translates to "wind hugging"" at bounding box center [255, 293] width 174 height 16
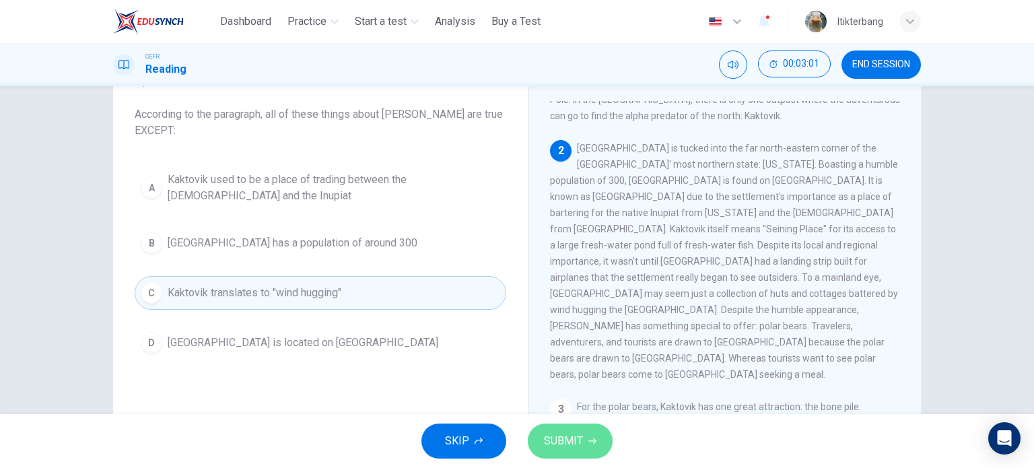
click at [571, 445] on span "SUBMIT" at bounding box center [563, 441] width 39 height 19
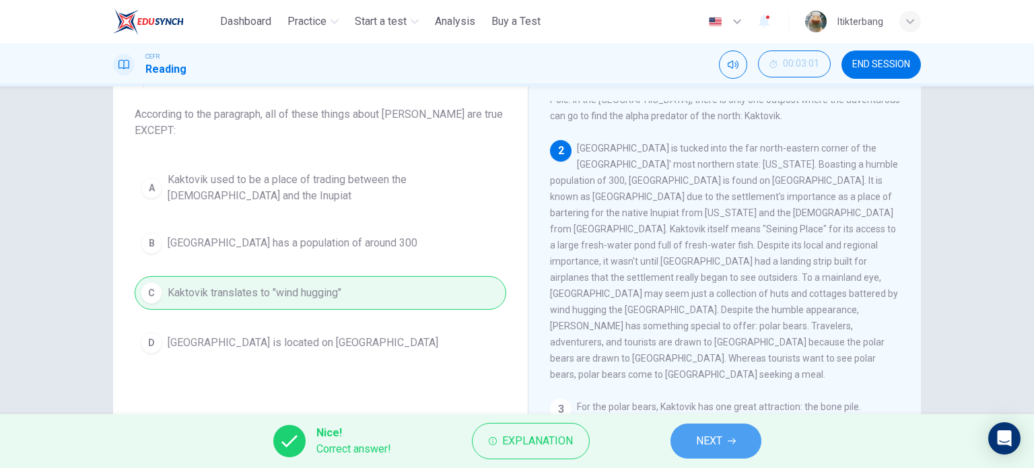
click at [697, 438] on span "NEXT" at bounding box center [709, 441] width 26 height 19
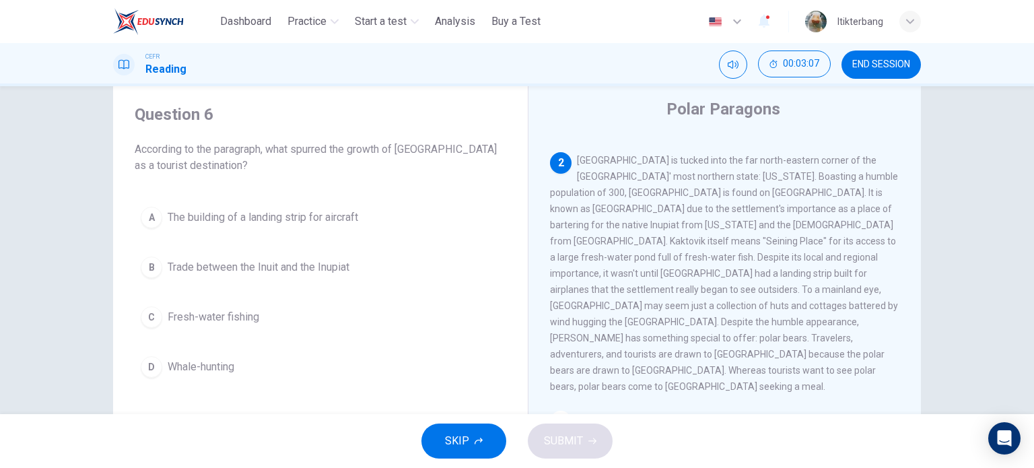
scroll to position [145, 0]
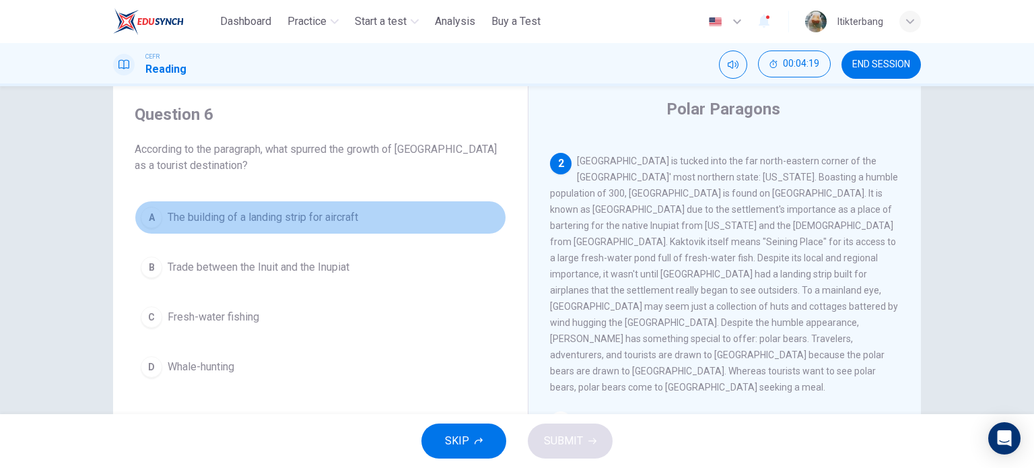
click at [259, 209] on span "The building of a landing strip for aircraft" at bounding box center [263, 217] width 191 height 16
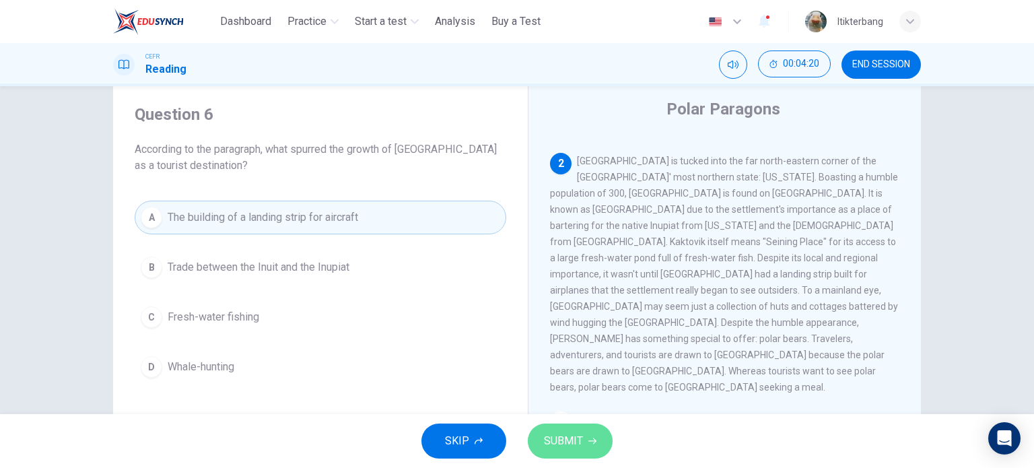
click at [588, 444] on icon "button" at bounding box center [592, 441] width 8 height 8
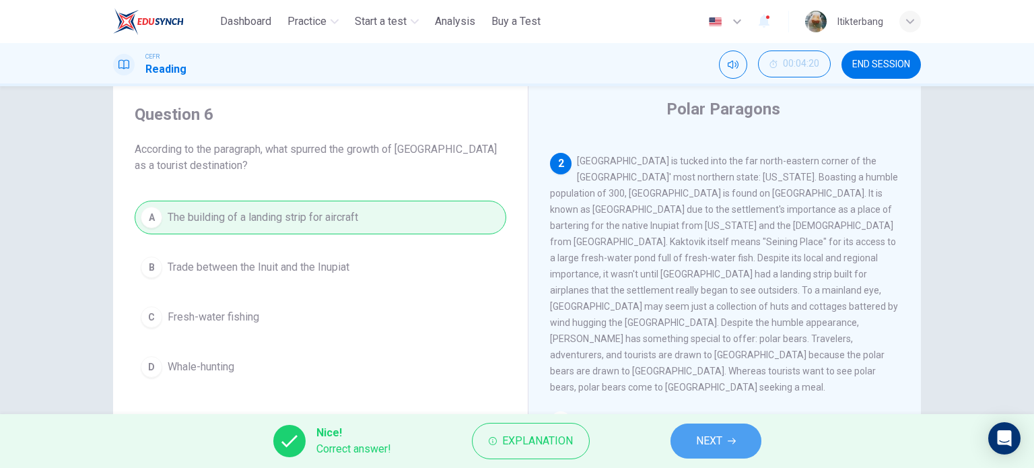
click at [696, 443] on span "NEXT" at bounding box center [709, 441] width 26 height 19
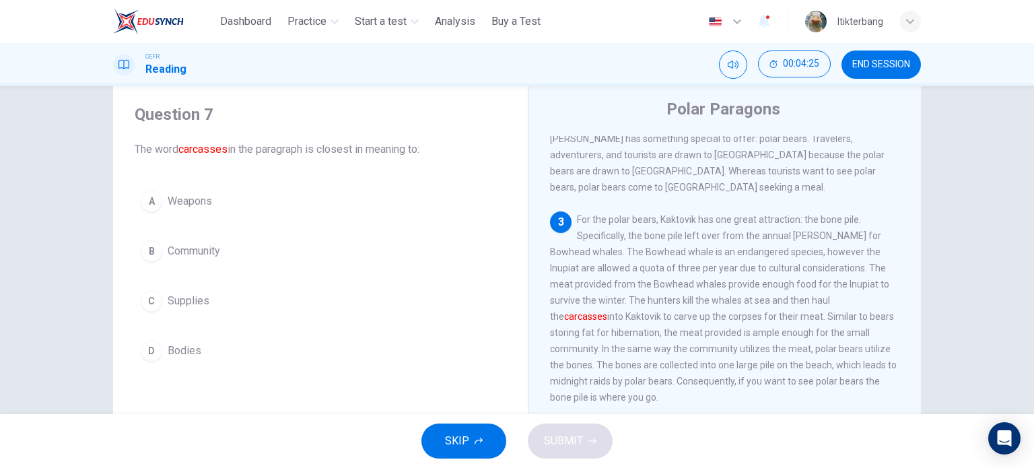
scroll to position [346, 0]
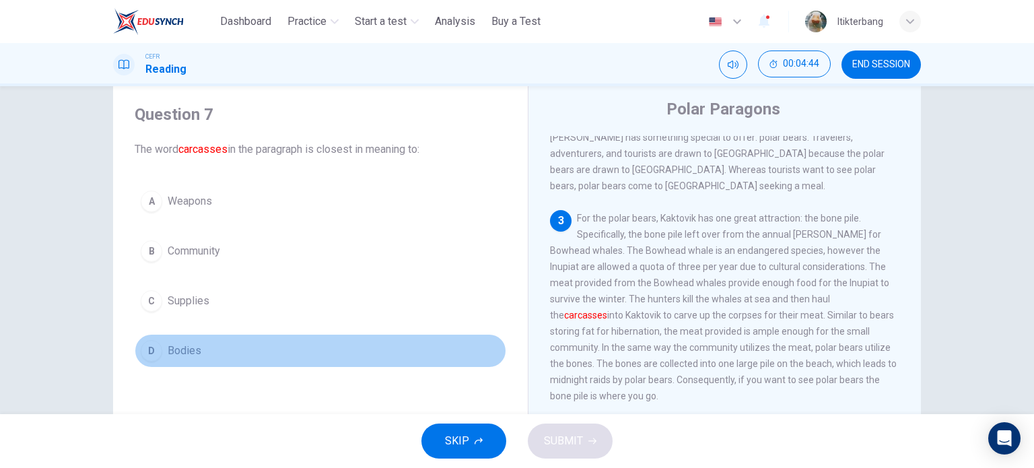
click at [200, 345] on button "D Bodies" at bounding box center [321, 351] width 372 height 34
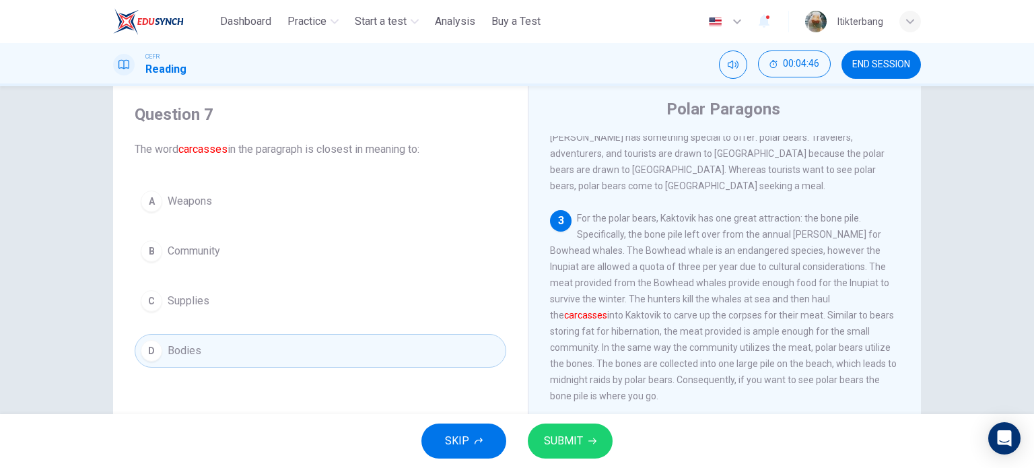
click at [579, 444] on span "SUBMIT" at bounding box center [563, 441] width 39 height 19
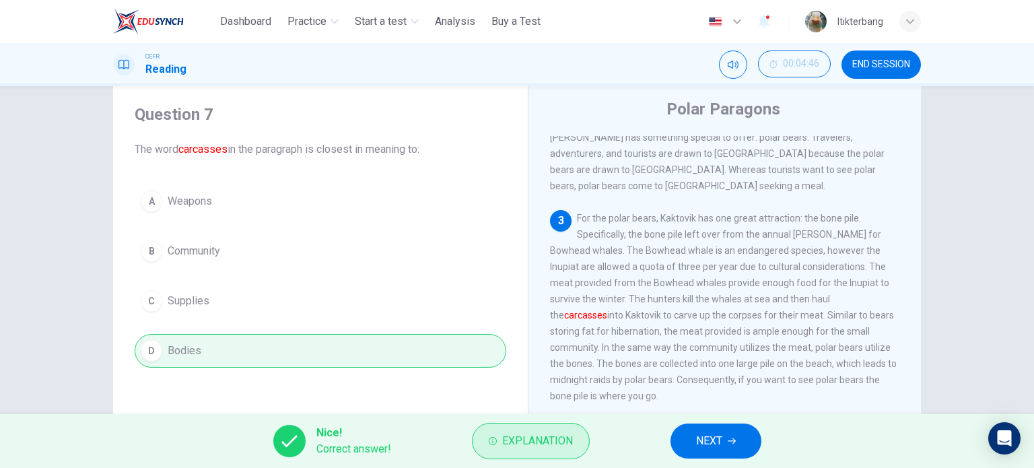
click at [553, 436] on span "Explanation" at bounding box center [537, 441] width 71 height 19
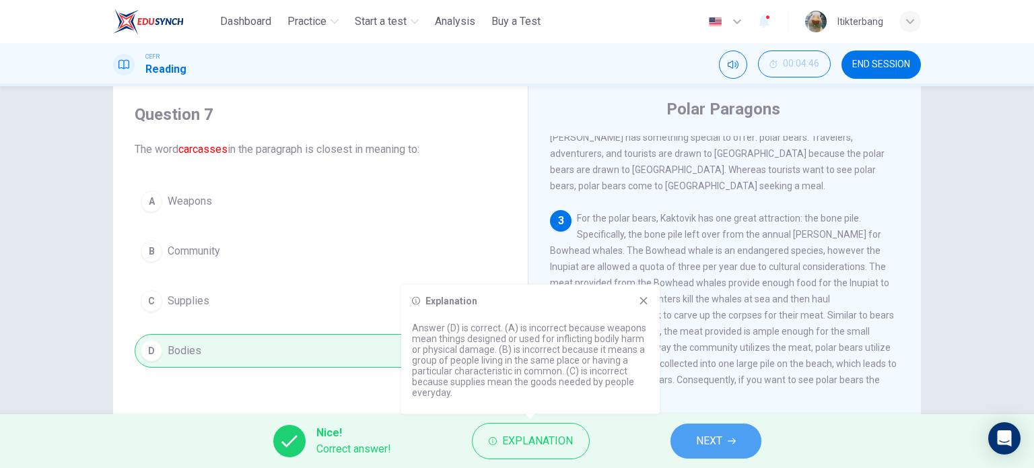
click at [702, 442] on span "NEXT" at bounding box center [709, 441] width 26 height 19
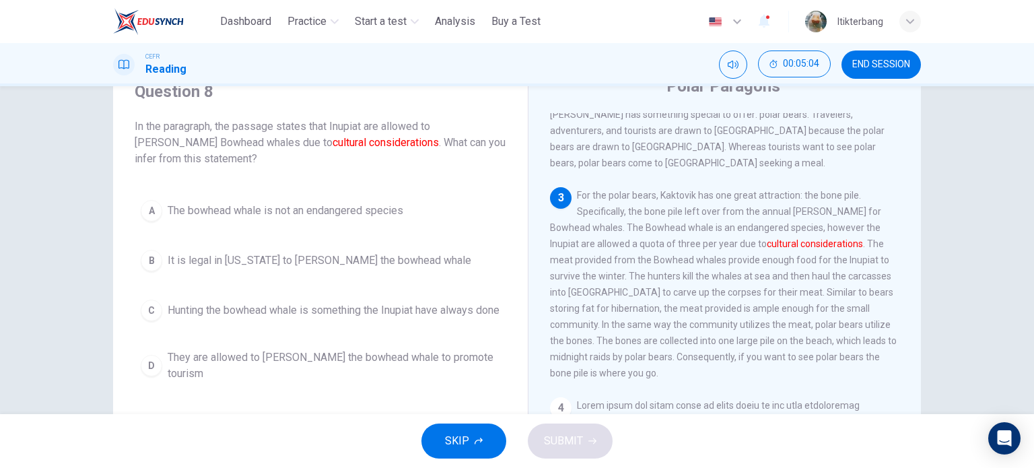
scroll to position [70, 0]
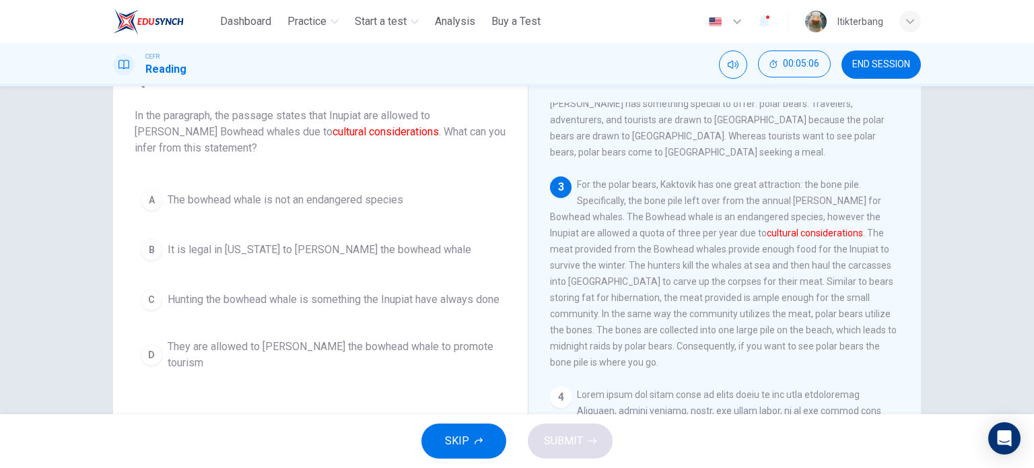
click at [153, 310] on div "C" at bounding box center [152, 300] width 22 height 22
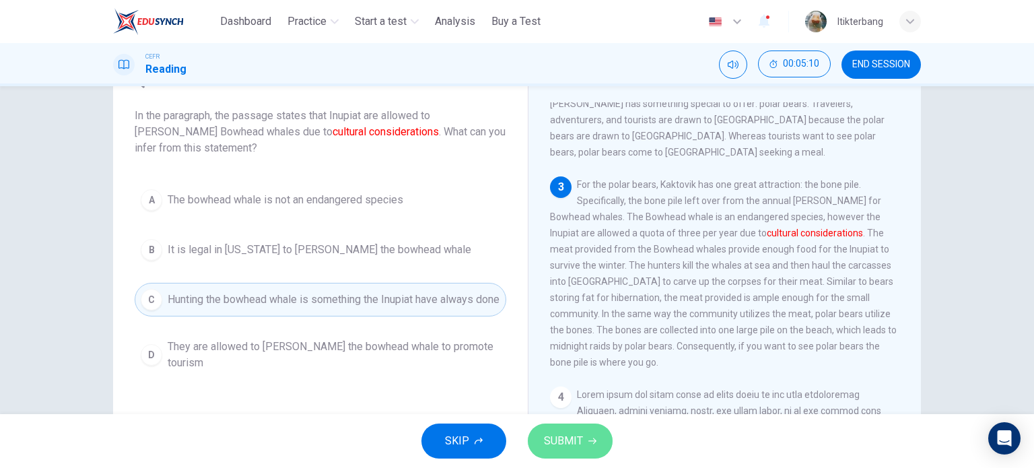
click at [556, 425] on button "SUBMIT" at bounding box center [570, 440] width 85 height 35
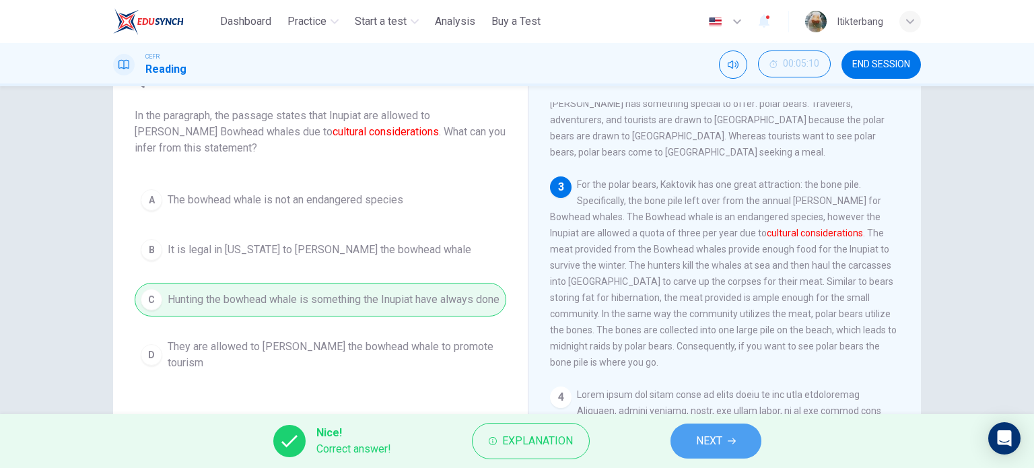
click at [699, 449] on span "NEXT" at bounding box center [709, 441] width 26 height 19
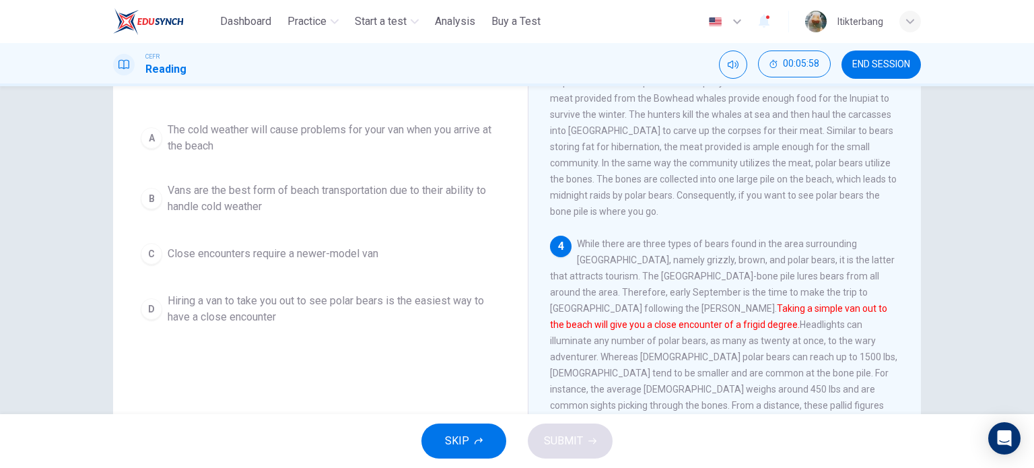
scroll to position [155, 0]
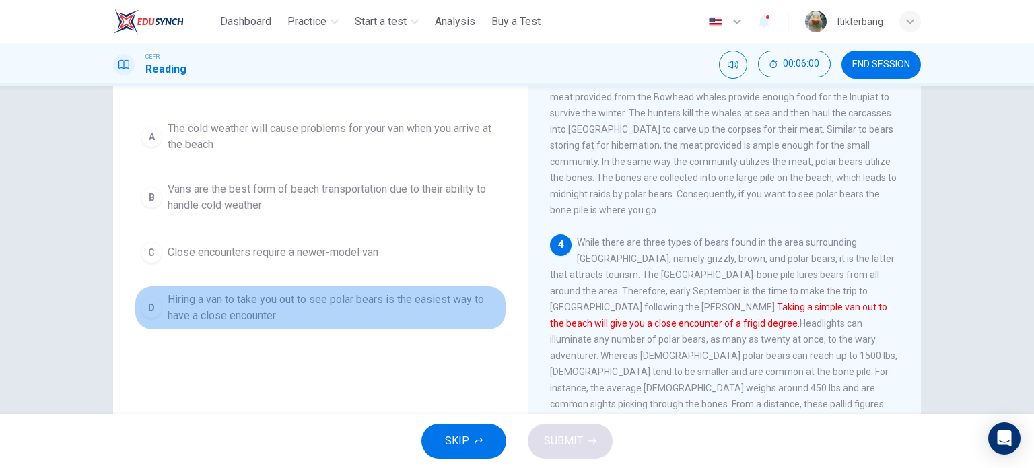
click at [156, 318] on div "D" at bounding box center [152, 308] width 22 height 22
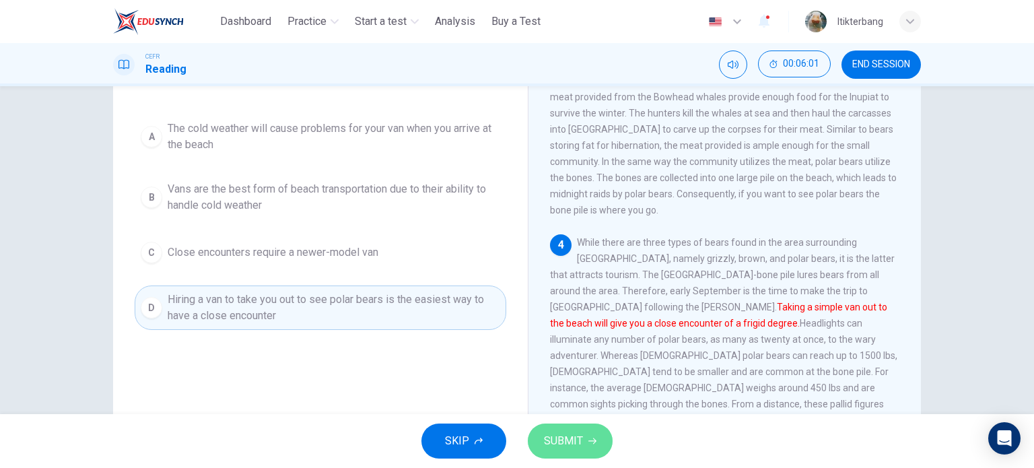
click at [587, 448] on button "SUBMIT" at bounding box center [570, 440] width 85 height 35
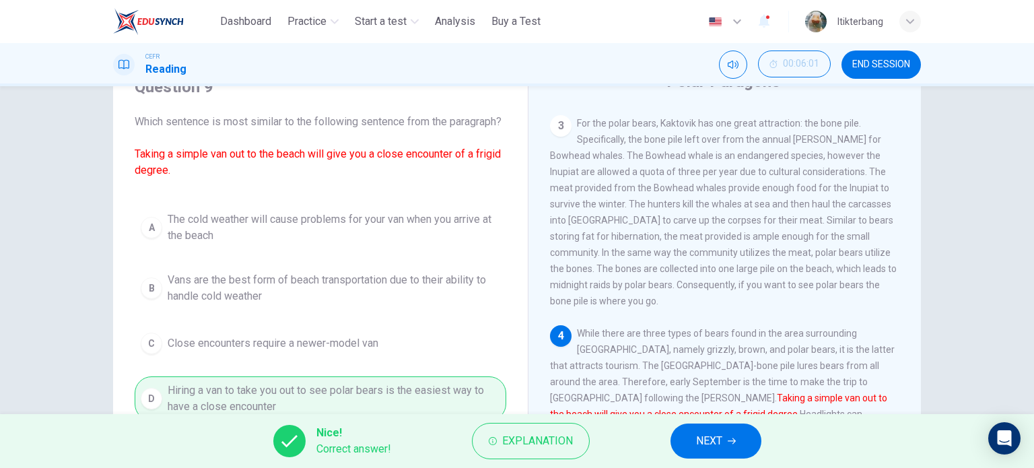
scroll to position [63, 0]
click at [747, 439] on button "NEXT" at bounding box center [716, 440] width 91 height 35
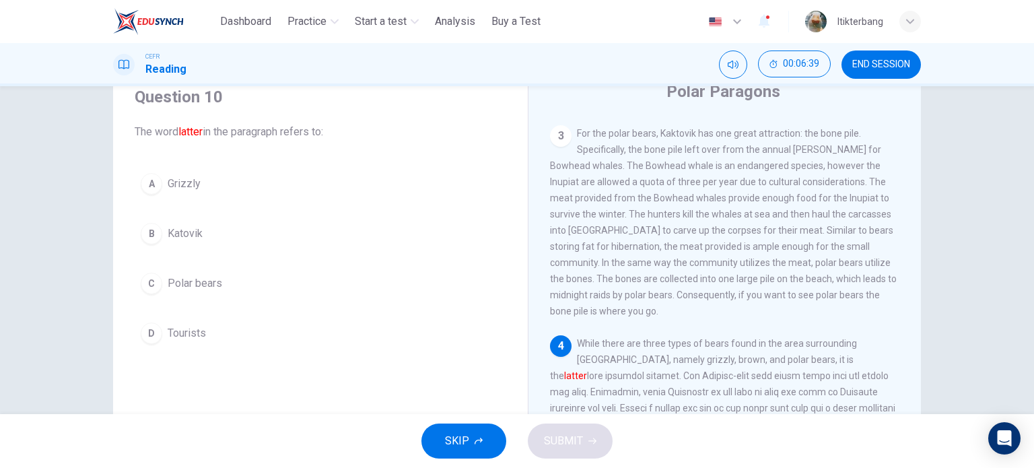
scroll to position [59, 0]
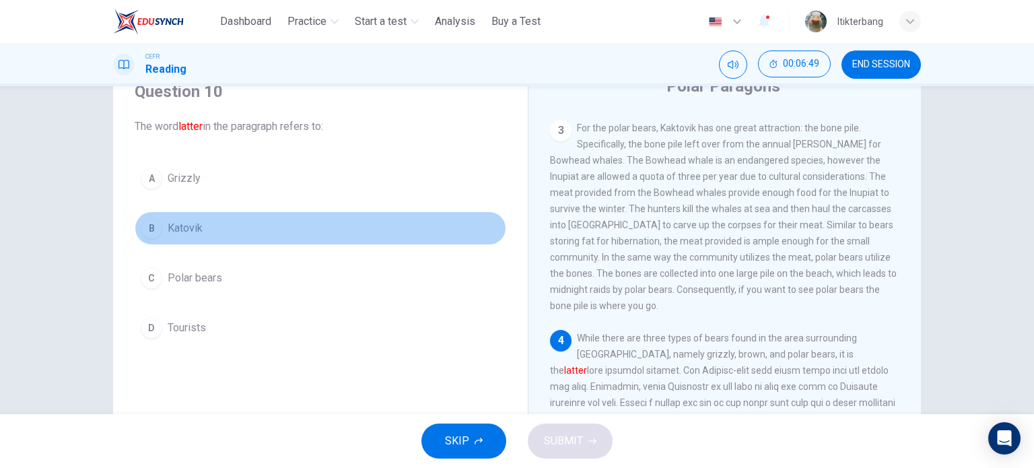
click at [213, 217] on button "B Katovik" at bounding box center [321, 228] width 372 height 34
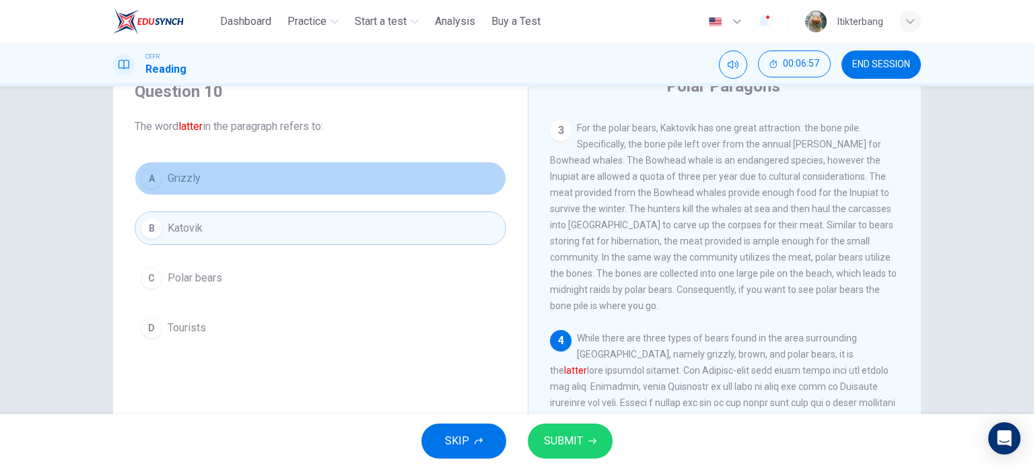
click at [304, 180] on button "A Grizzly" at bounding box center [321, 179] width 372 height 34
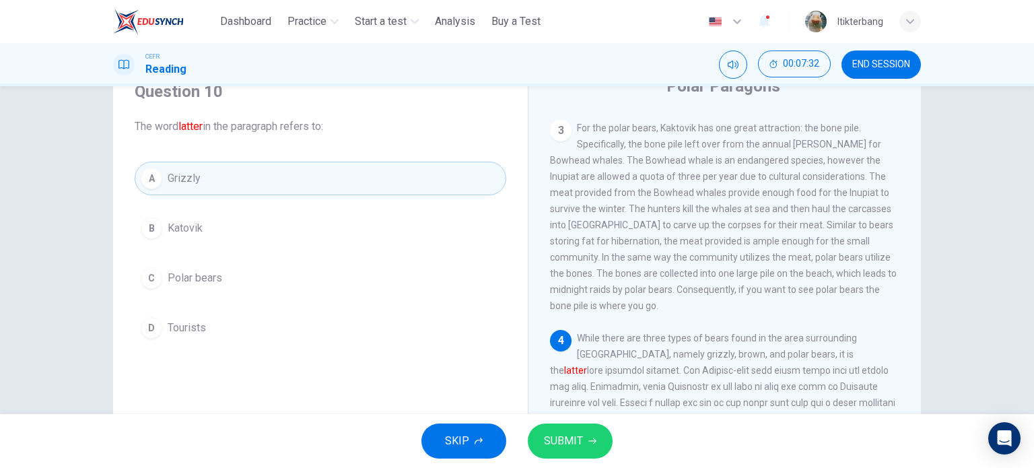
click at [431, 305] on div "A Grizzly B Katovik C Polar bears D Tourists" at bounding box center [321, 253] width 372 height 183
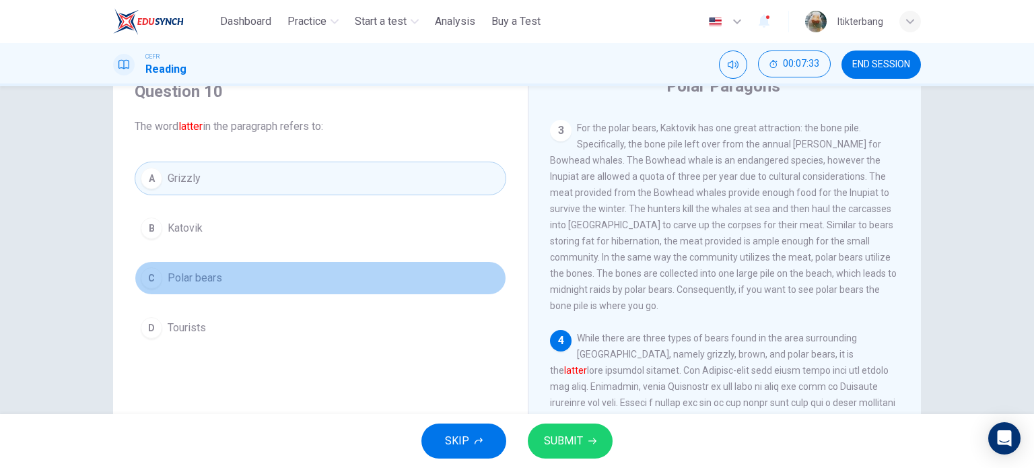
click at [291, 283] on button "C Polar bears" at bounding box center [321, 278] width 372 height 34
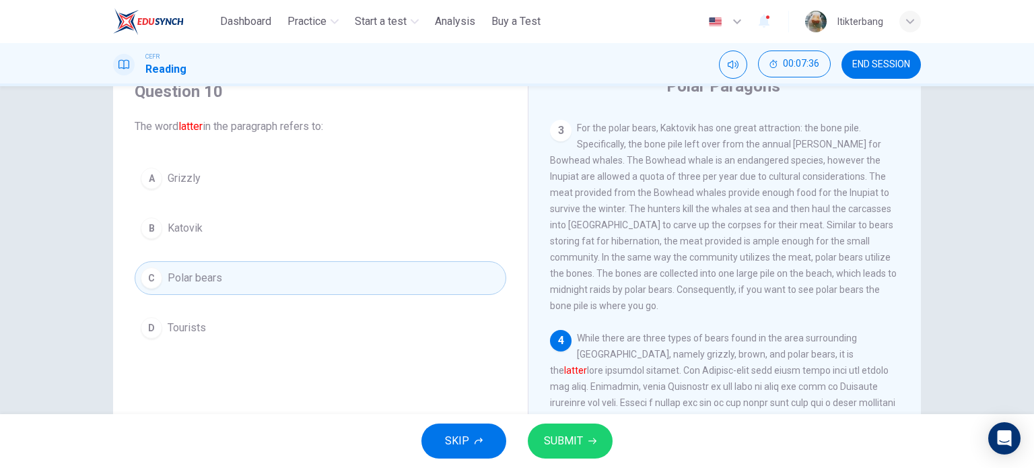
click at [581, 436] on span "SUBMIT" at bounding box center [563, 441] width 39 height 19
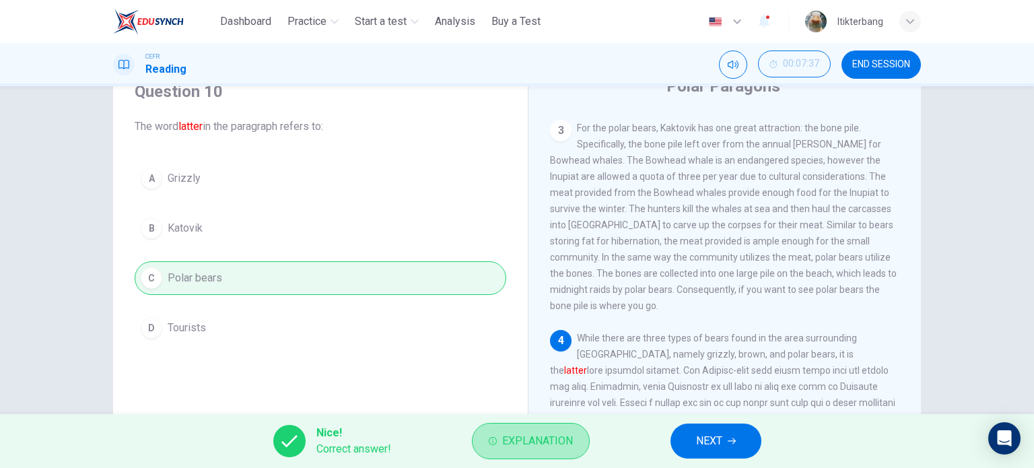
click at [581, 436] on button "Explanation" at bounding box center [531, 441] width 118 height 36
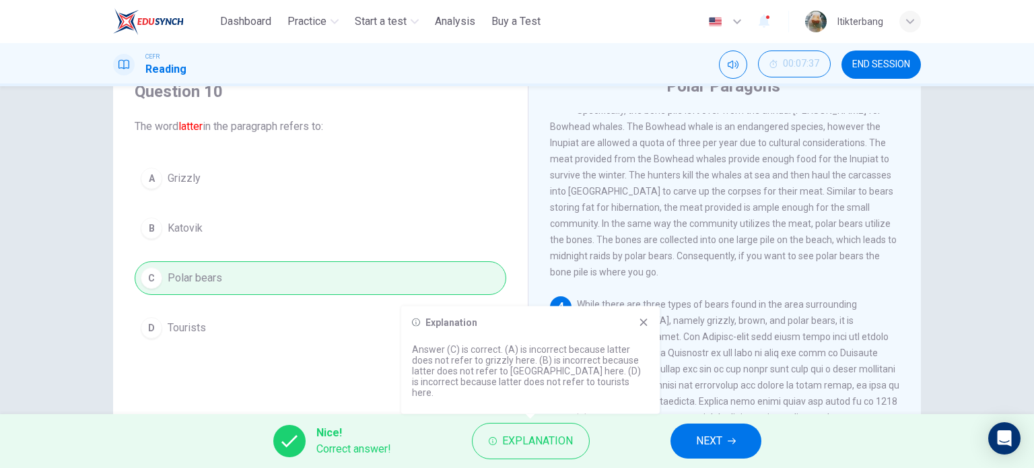
scroll to position [447, 0]
click at [698, 439] on span "NEXT" at bounding box center [709, 441] width 26 height 19
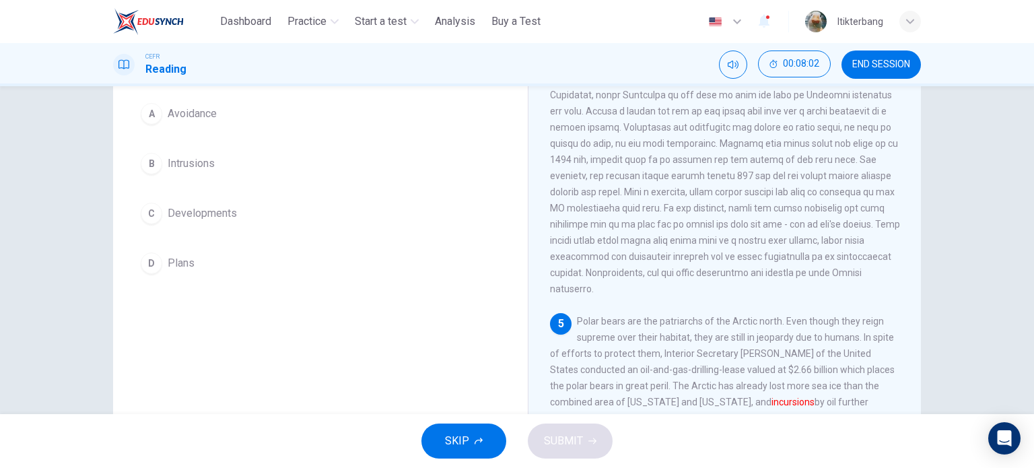
scroll to position [123, 0]
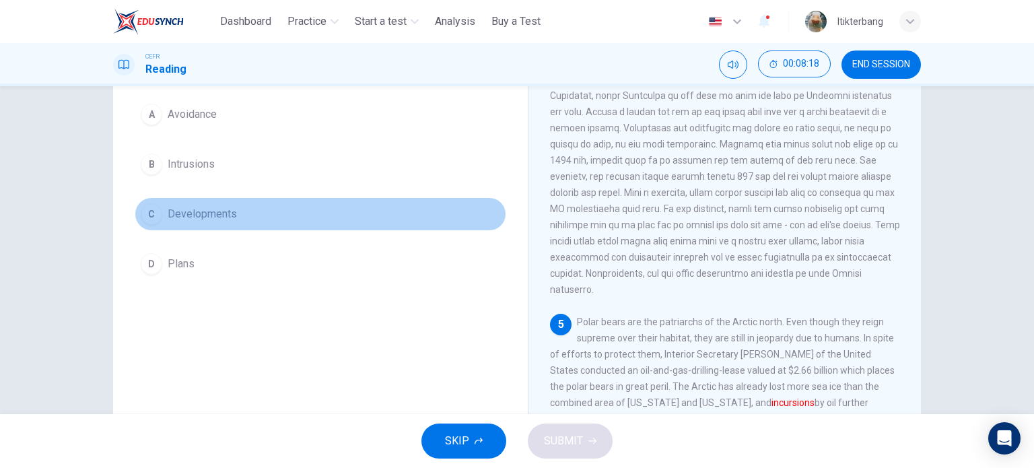
click at [272, 205] on button "C Developments" at bounding box center [321, 214] width 372 height 34
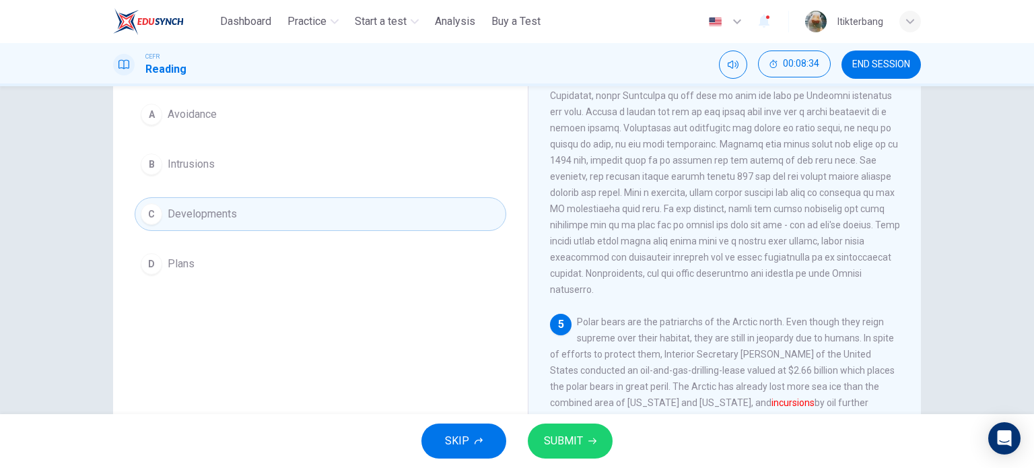
click at [350, 165] on button "B Intrusions" at bounding box center [321, 164] width 372 height 34
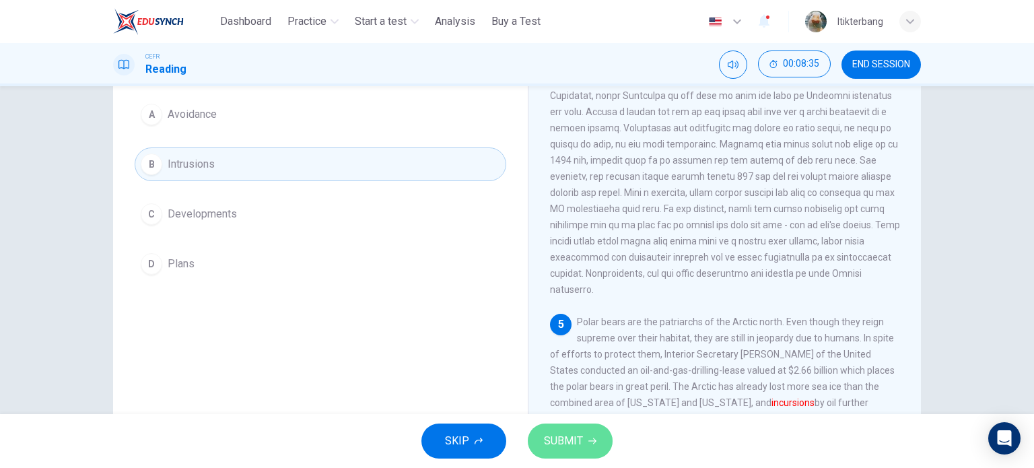
click at [586, 442] on button "SUBMIT" at bounding box center [570, 440] width 85 height 35
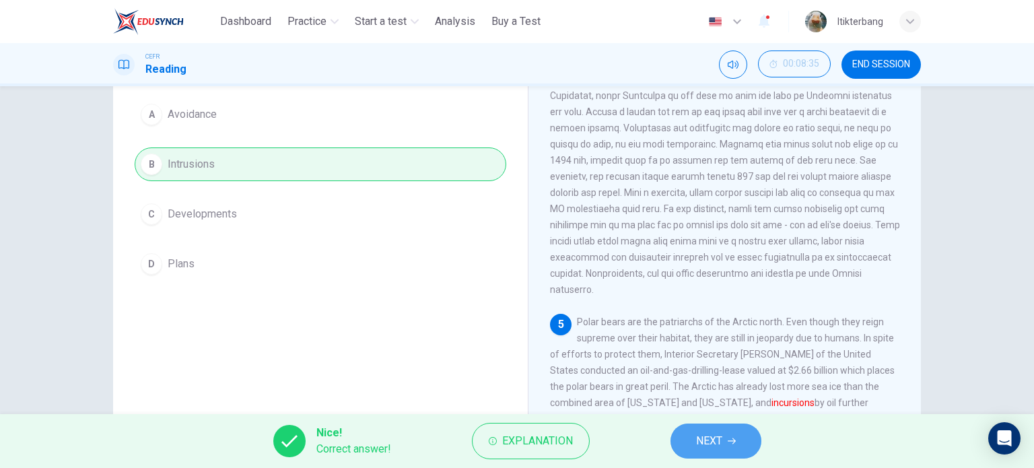
click at [703, 438] on span "NEXT" at bounding box center [709, 441] width 26 height 19
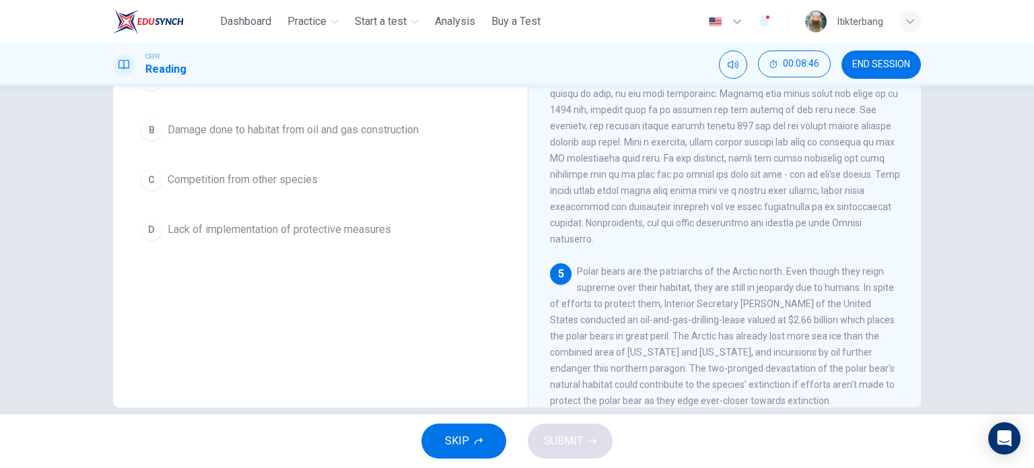
scroll to position [174, 0]
drag, startPoint x: 141, startPoint y: 182, endPoint x: 561, endPoint y: 403, distance: 475.2
click at [561, 403] on div "Question 12 According to the paragraph, which of the following is NOT endangeri…" at bounding box center [517, 173] width 808 height 468
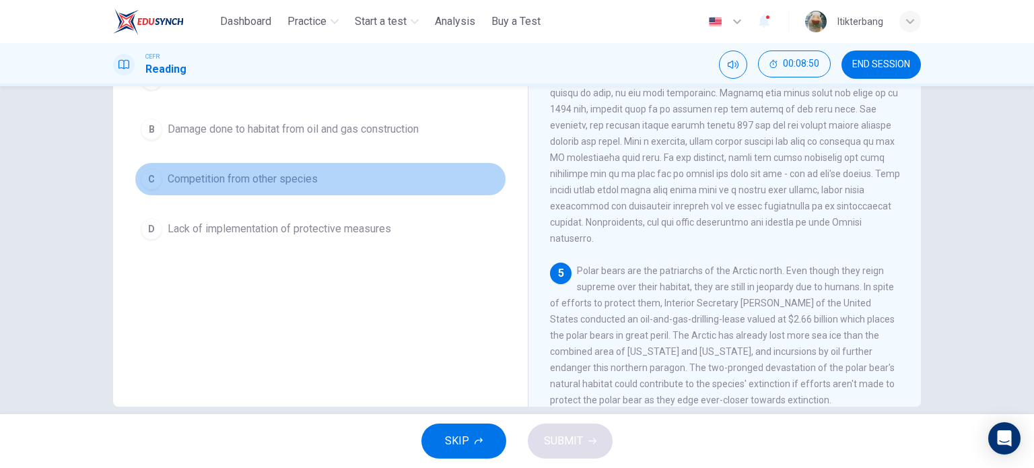
click at [287, 182] on span "Competition from other species" at bounding box center [243, 179] width 150 height 16
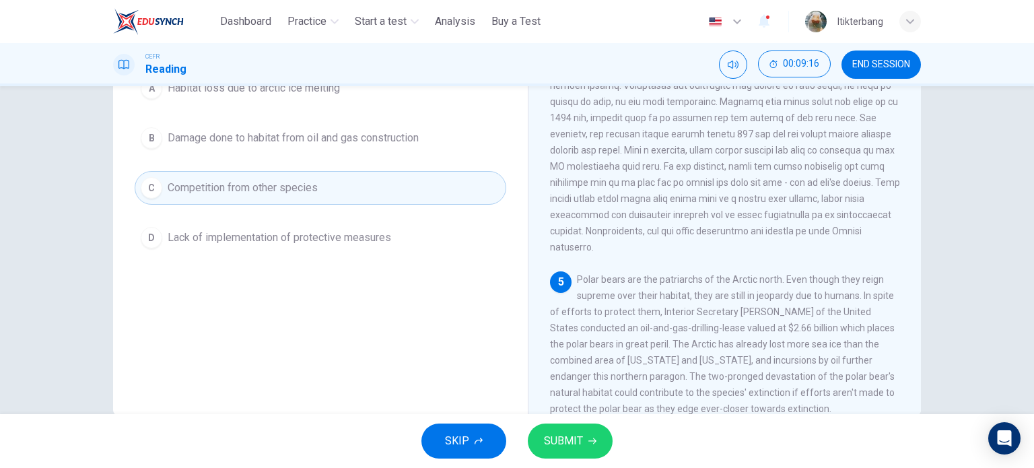
scroll to position [167, 0]
click at [576, 430] on button "SUBMIT" at bounding box center [570, 440] width 85 height 35
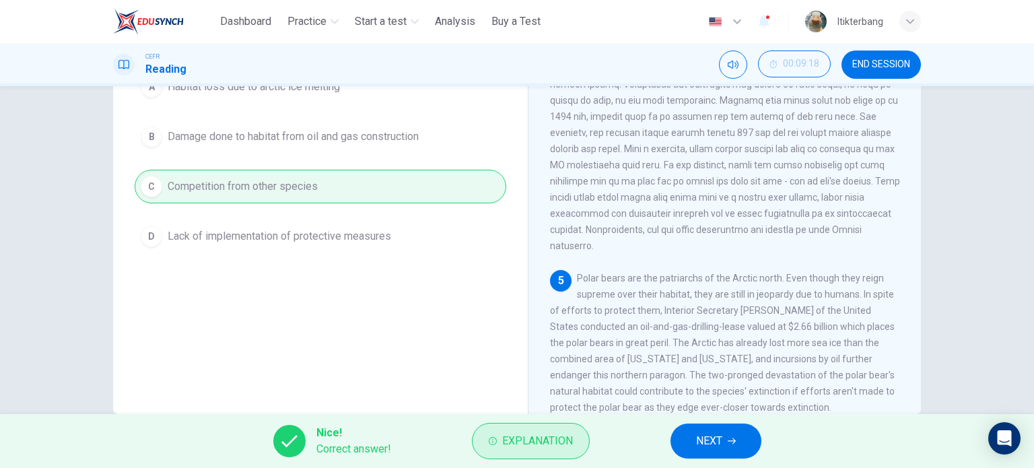
click at [566, 452] on button "Explanation" at bounding box center [531, 441] width 118 height 36
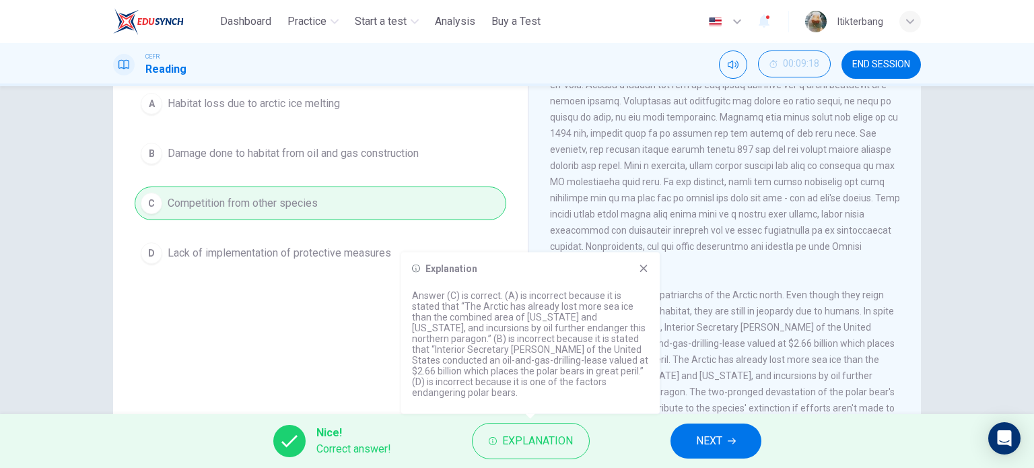
scroll to position [156, 0]
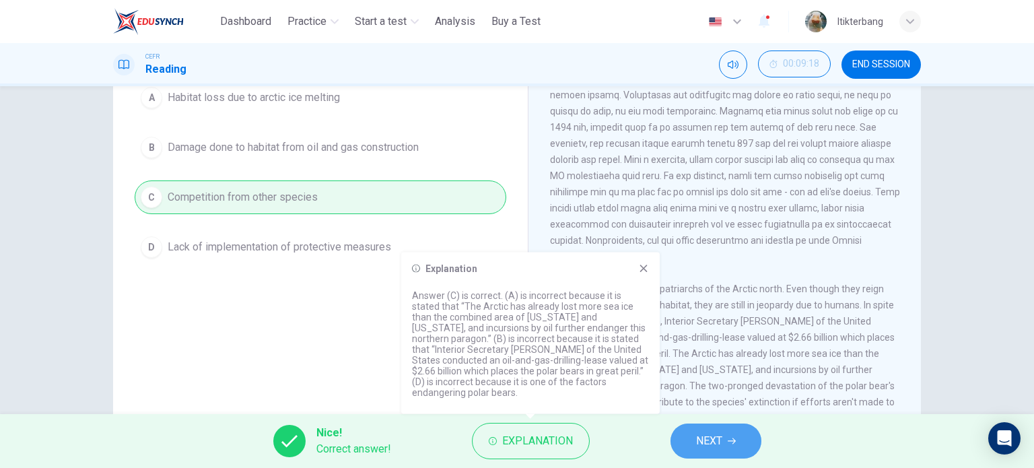
click at [728, 444] on icon "button" at bounding box center [732, 441] width 8 height 8
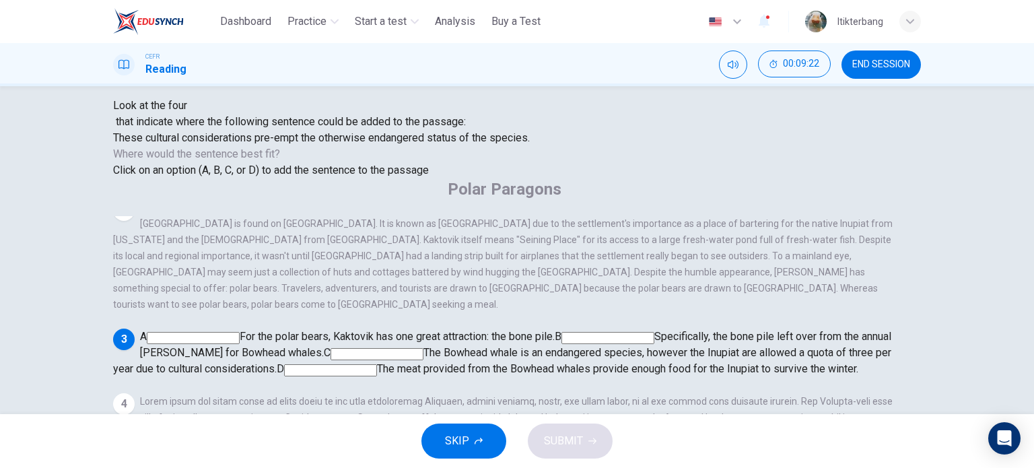
scroll to position [102, 0]
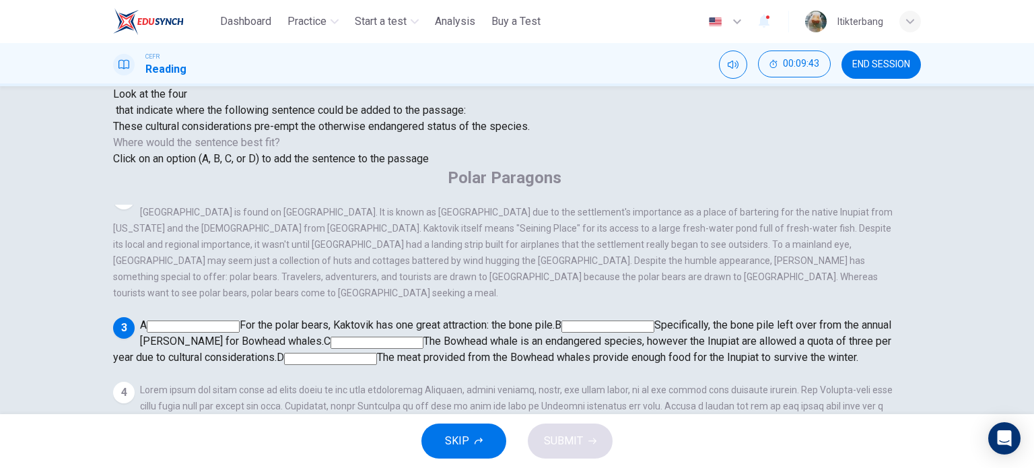
click at [377, 353] on input at bounding box center [330, 359] width 93 height 12
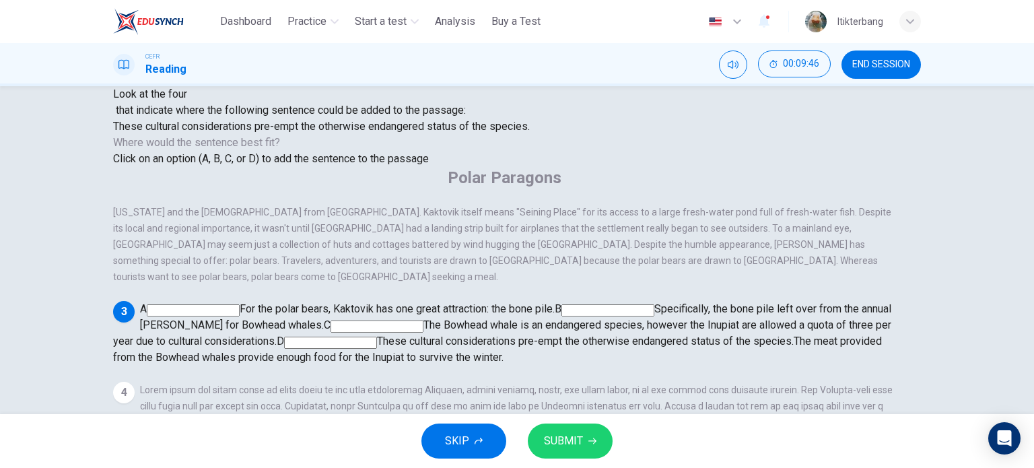
scroll to position [279, 0]
click at [423, 320] on input at bounding box center [377, 326] width 93 height 12
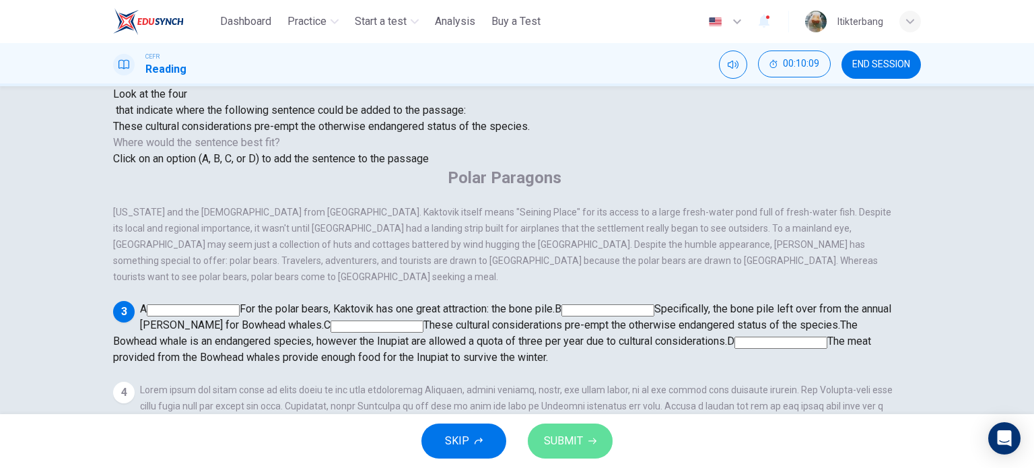
click at [562, 440] on span "SUBMIT" at bounding box center [563, 441] width 39 height 19
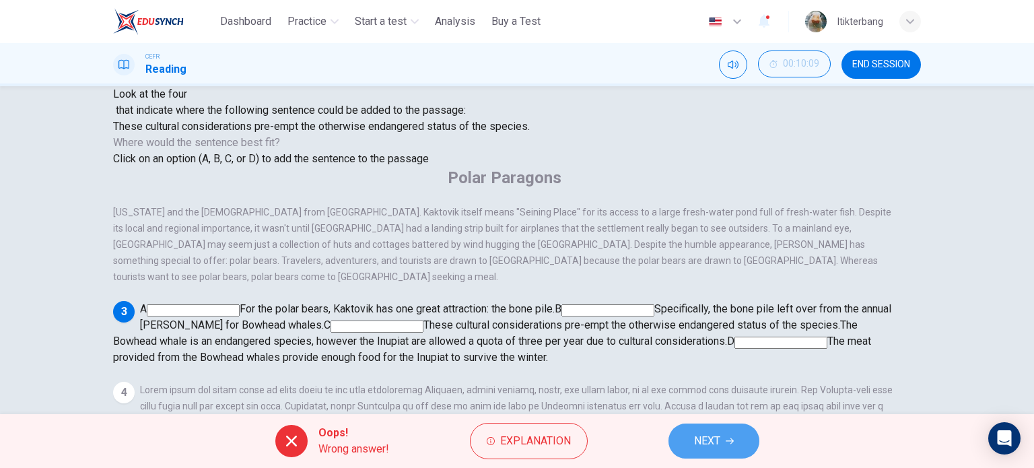
click at [706, 434] on span "NEXT" at bounding box center [707, 441] width 26 height 19
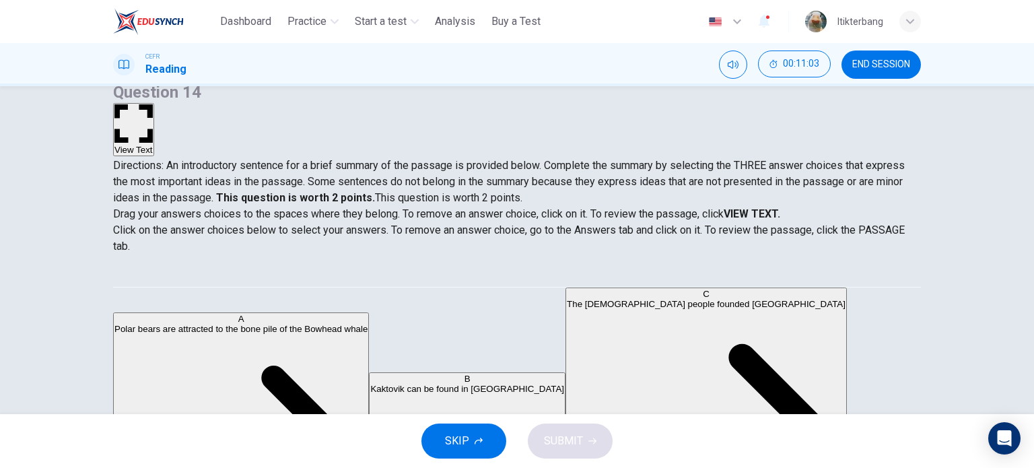
scroll to position [202, 0]
drag, startPoint x: 168, startPoint y: 306, endPoint x: 417, endPoint y: 306, distance: 249.8
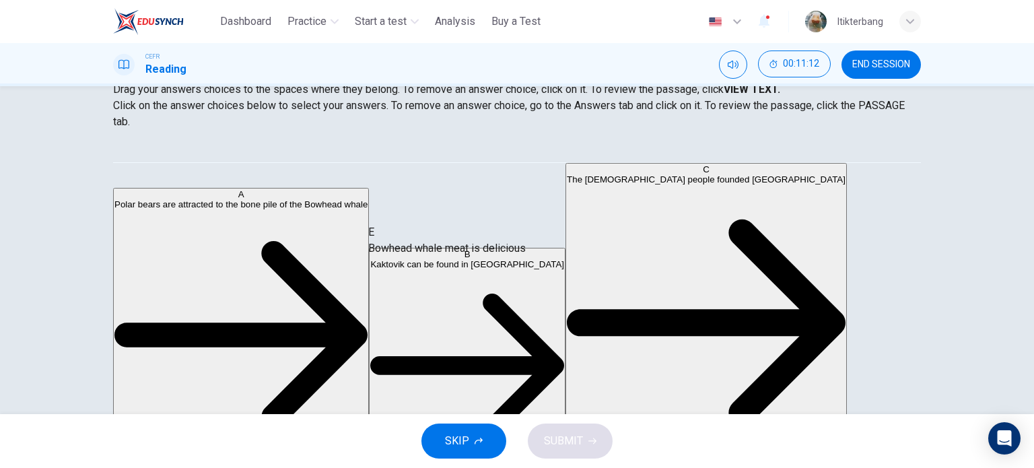
drag, startPoint x: 163, startPoint y: 259, endPoint x: 404, endPoint y: 258, distance: 241.0
click at [879, 63] on span "END SESSION" at bounding box center [881, 64] width 58 height 11
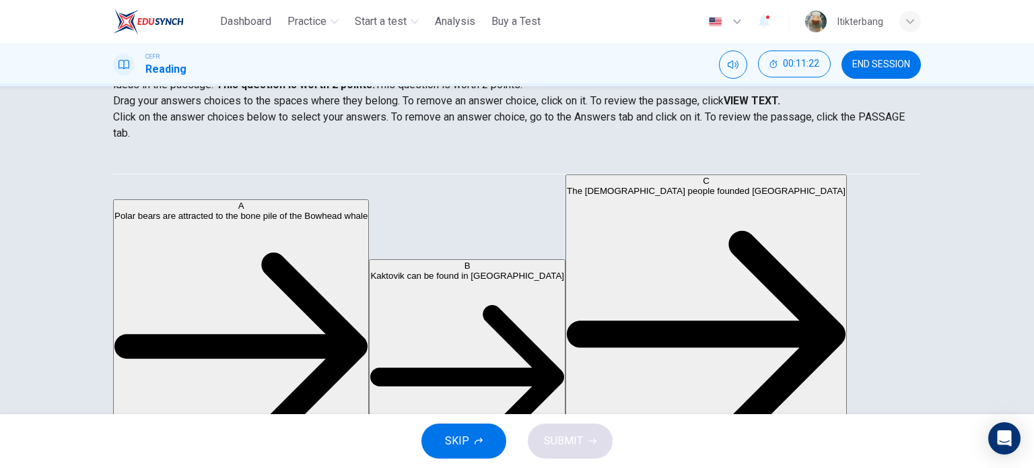
scroll to position [180, 0]
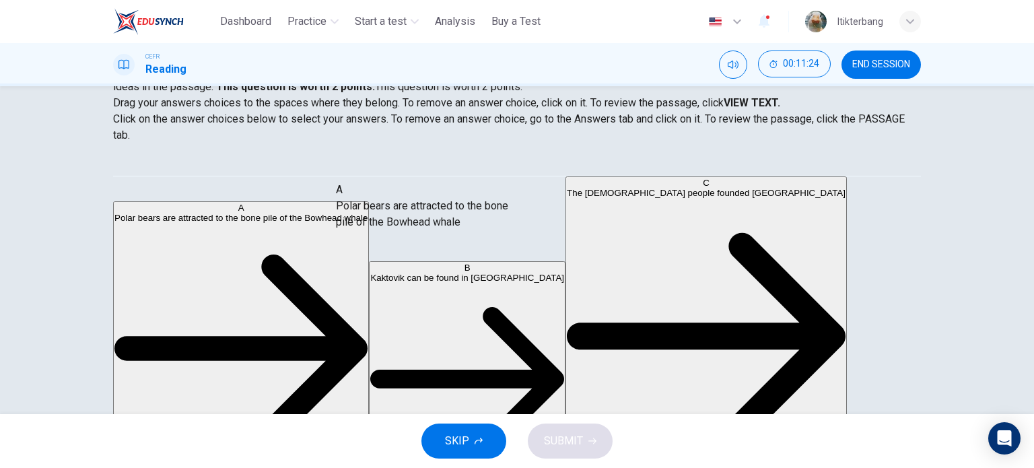
drag, startPoint x: 209, startPoint y: 198, endPoint x: 412, endPoint y: 215, distance: 204.0
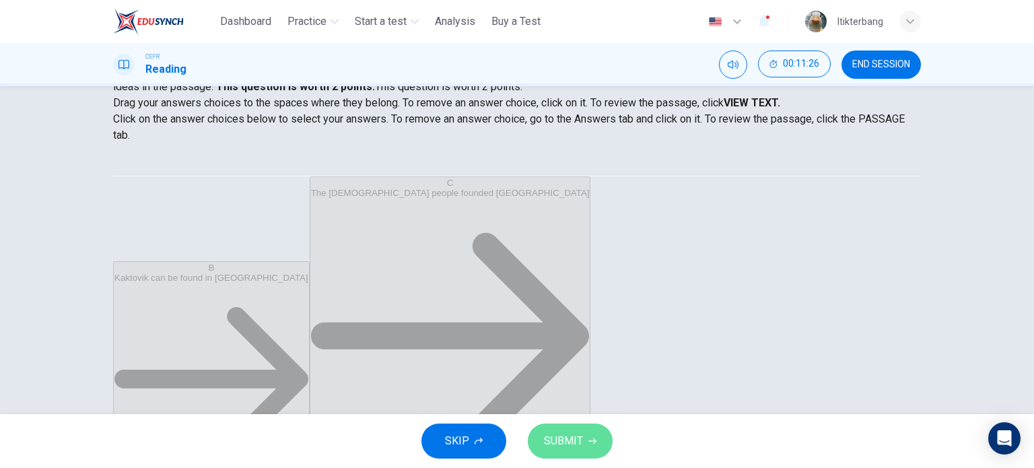
click at [574, 440] on span "SUBMIT" at bounding box center [563, 441] width 39 height 19
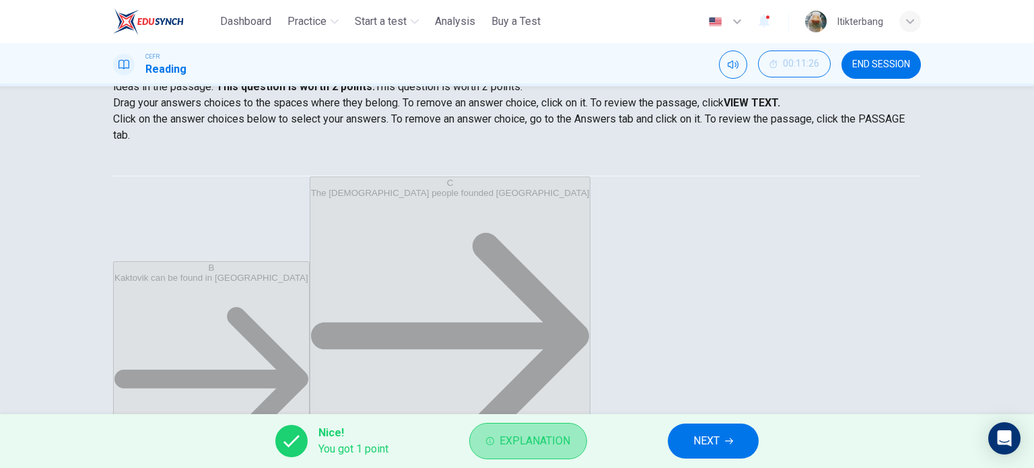
click at [520, 440] on span "Explanation" at bounding box center [535, 441] width 71 height 19
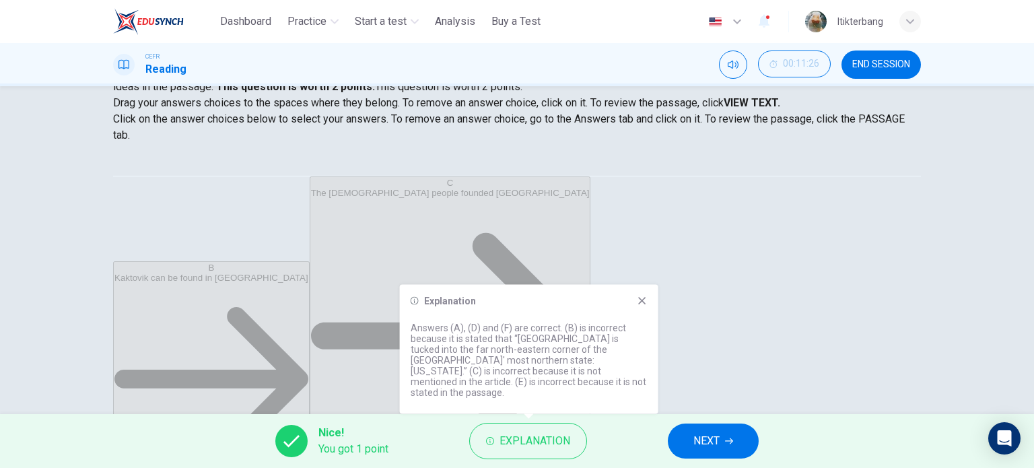
scroll to position [193, 0]
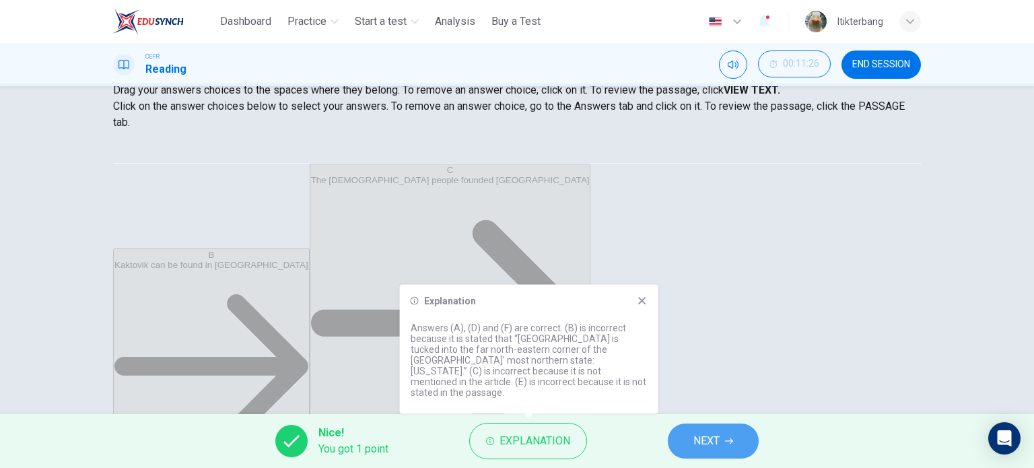
click at [719, 432] on span "NEXT" at bounding box center [706, 441] width 26 height 19
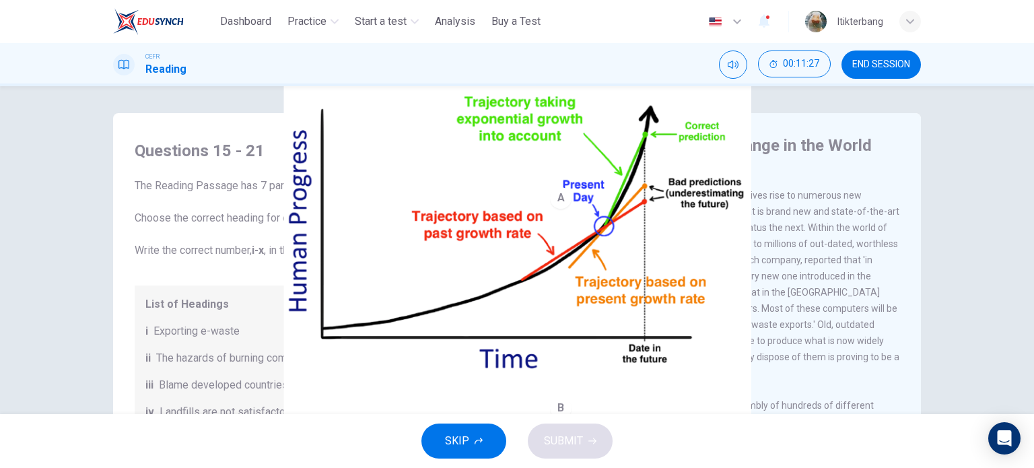
scroll to position [0, 0]
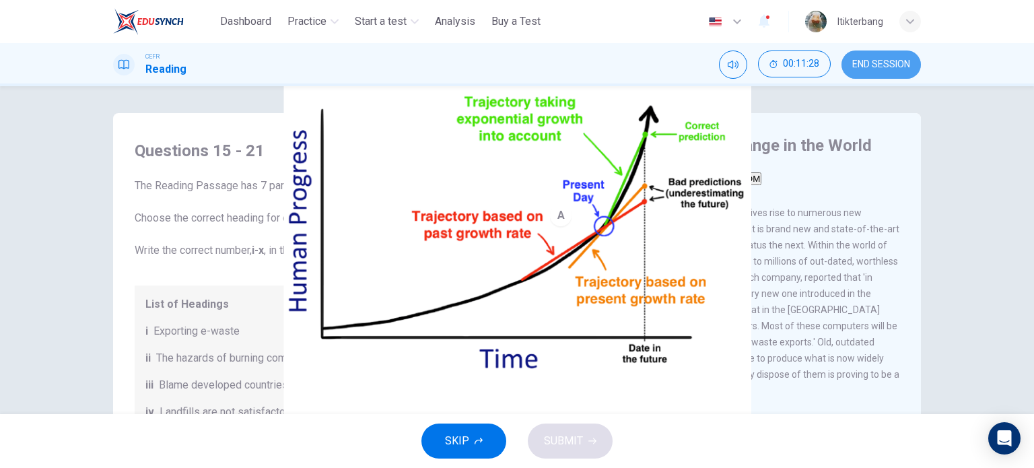
click at [857, 72] on button "END SESSION" at bounding box center [881, 64] width 79 height 28
